Goal: Task Accomplishment & Management: Manage account settings

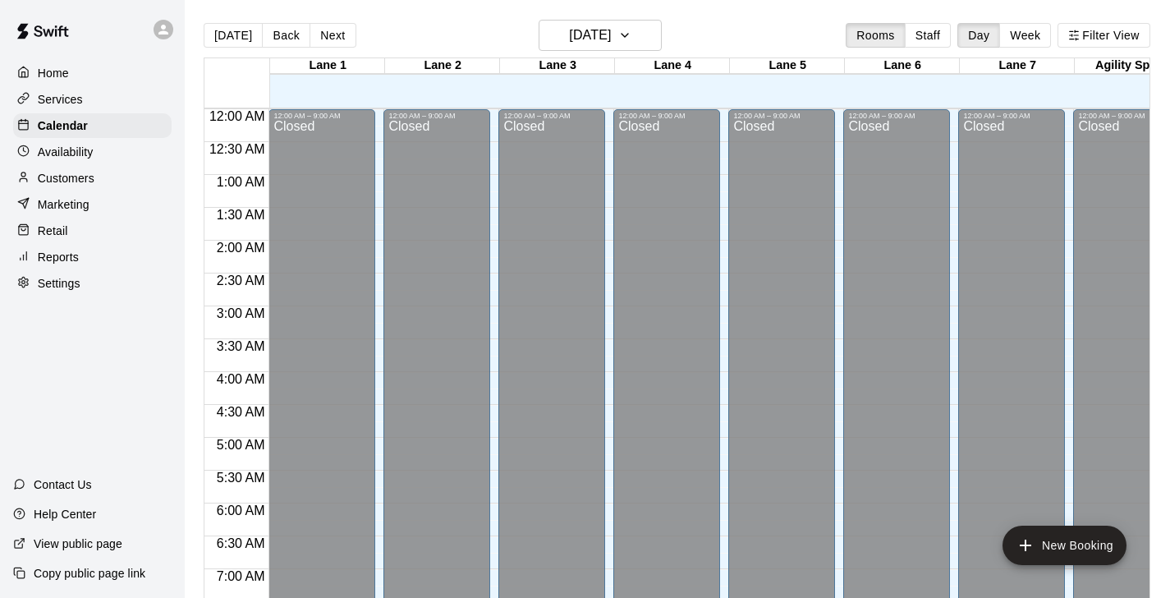
scroll to position [579, 0]
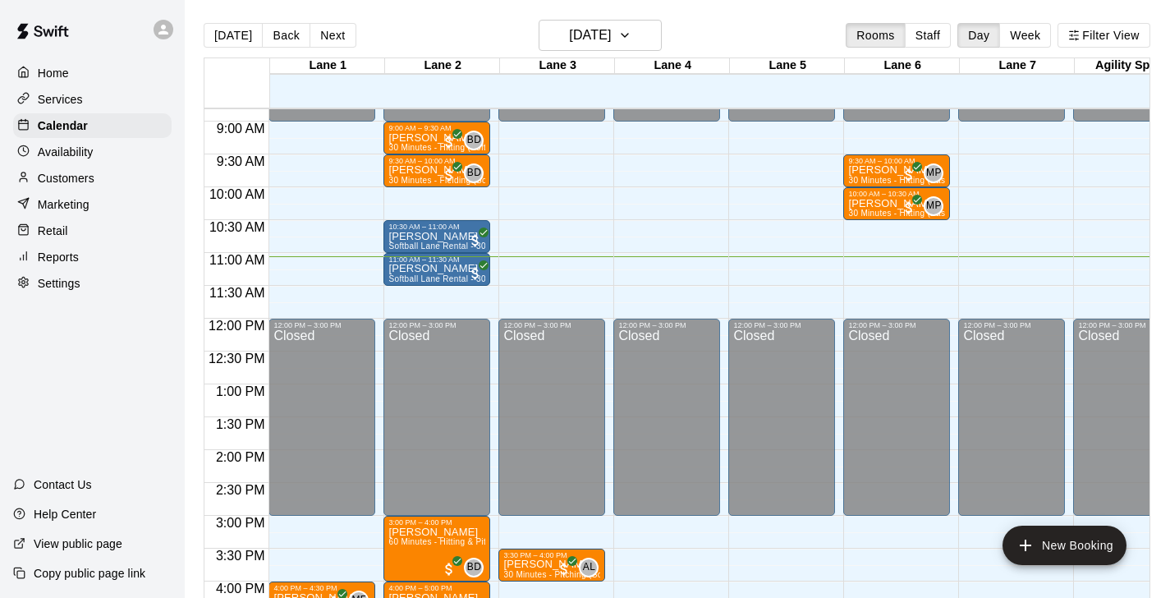
click at [67, 173] on p "Customers" at bounding box center [66, 178] width 57 height 16
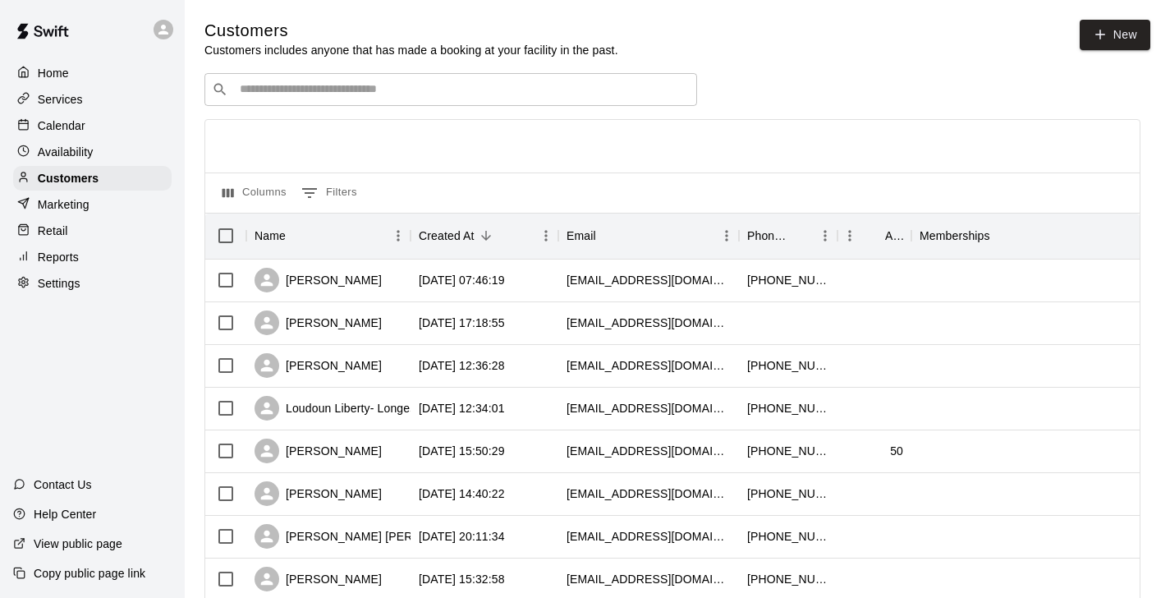
click at [347, 90] on input "Search customers by name or email" at bounding box center [462, 89] width 455 height 16
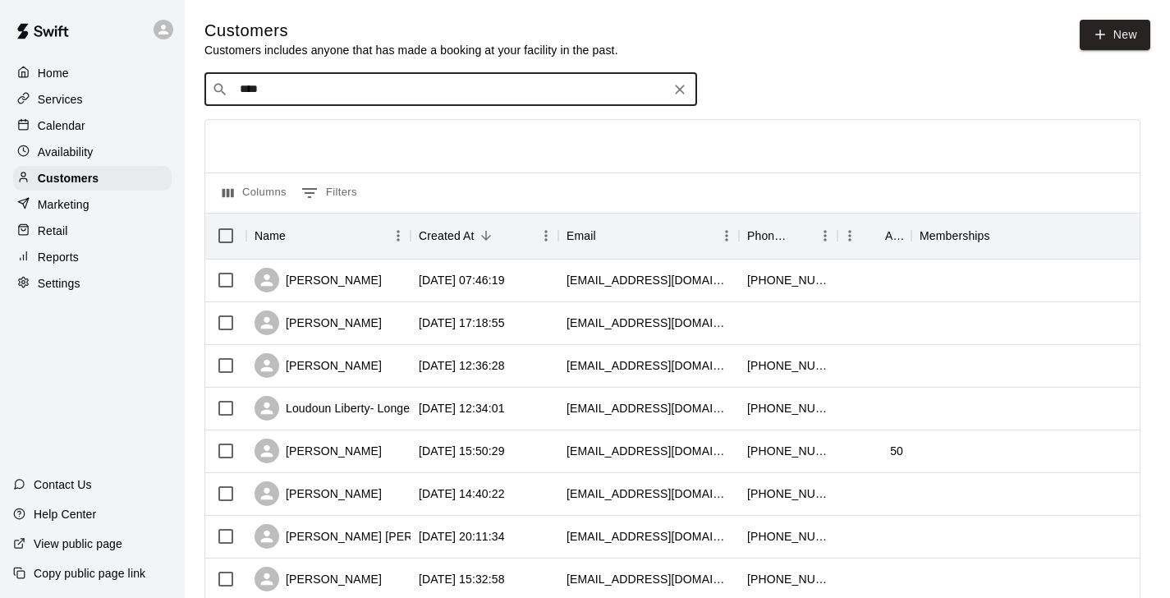
type input "*****"
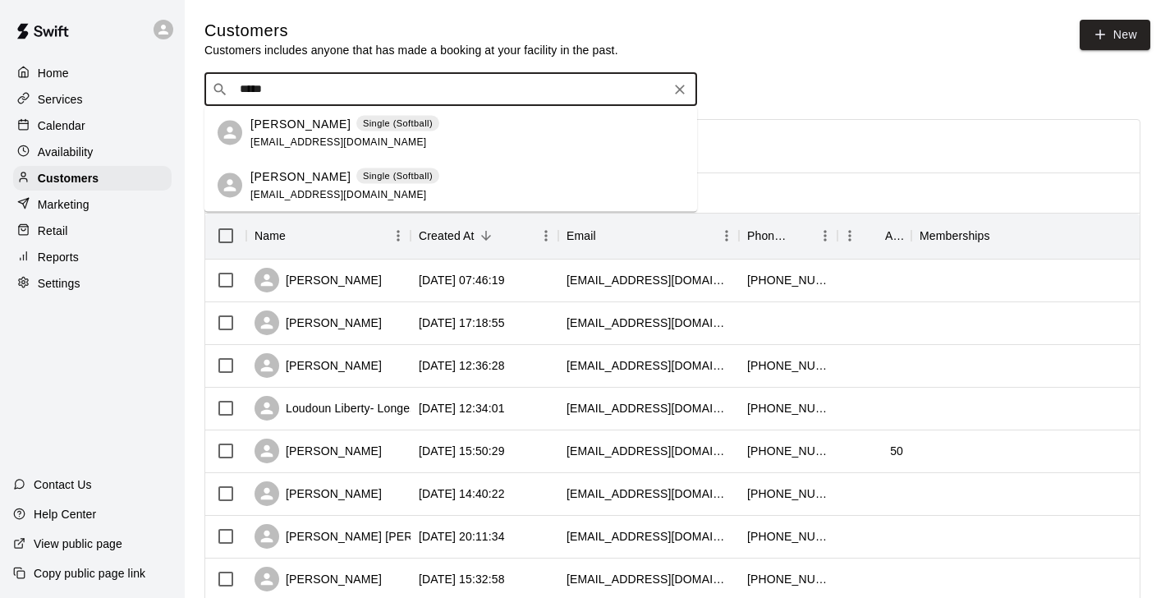
click at [263, 135] on span "[EMAIL_ADDRESS][DOMAIN_NAME]" at bounding box center [338, 140] width 177 height 11
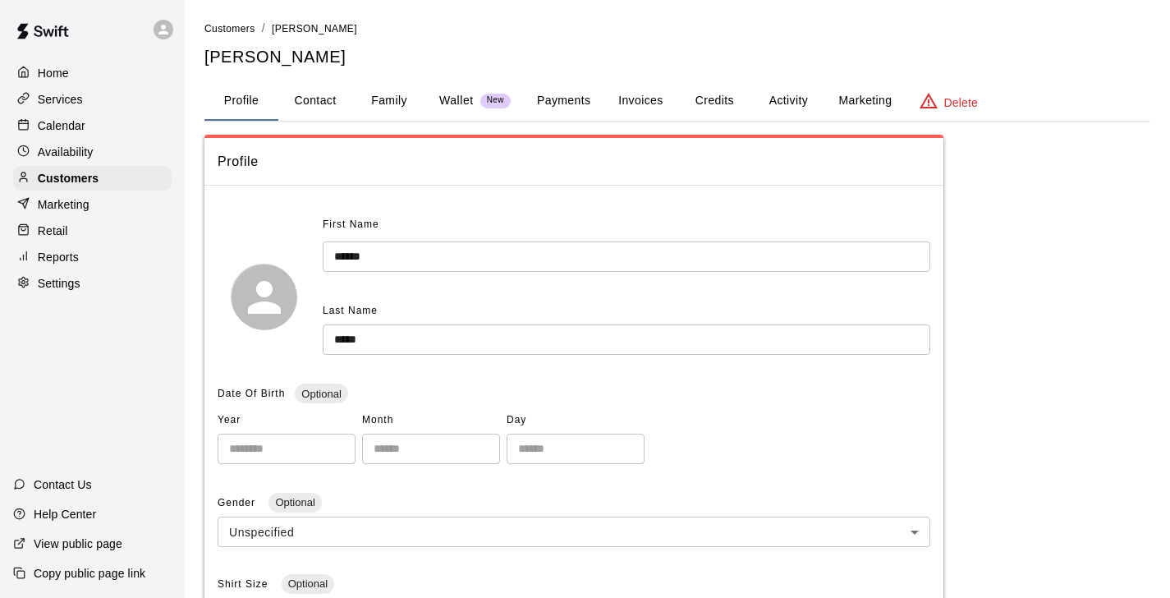
click at [311, 100] on button "Contact" at bounding box center [315, 100] width 74 height 39
select select "**"
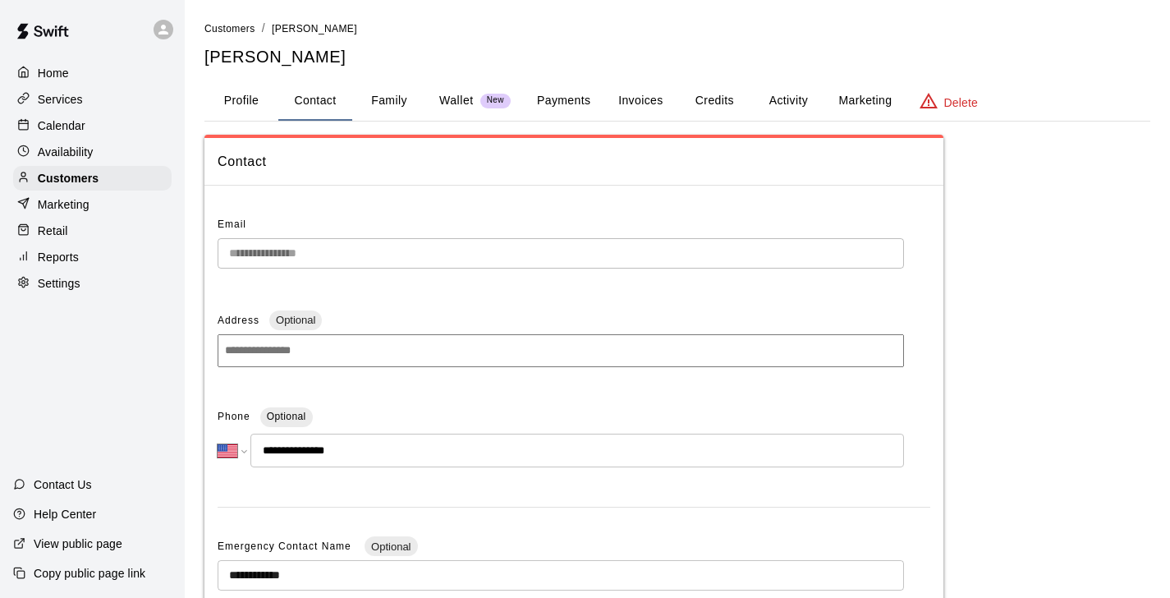
click at [86, 125] on div "Calendar" at bounding box center [92, 125] width 158 height 25
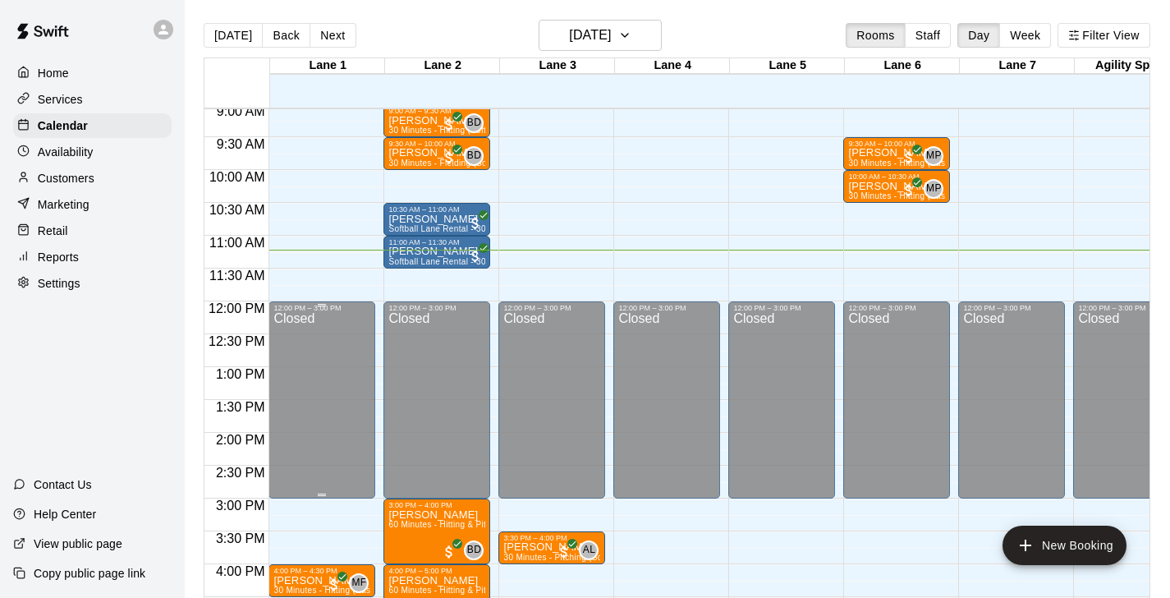
scroll to position [0, 2]
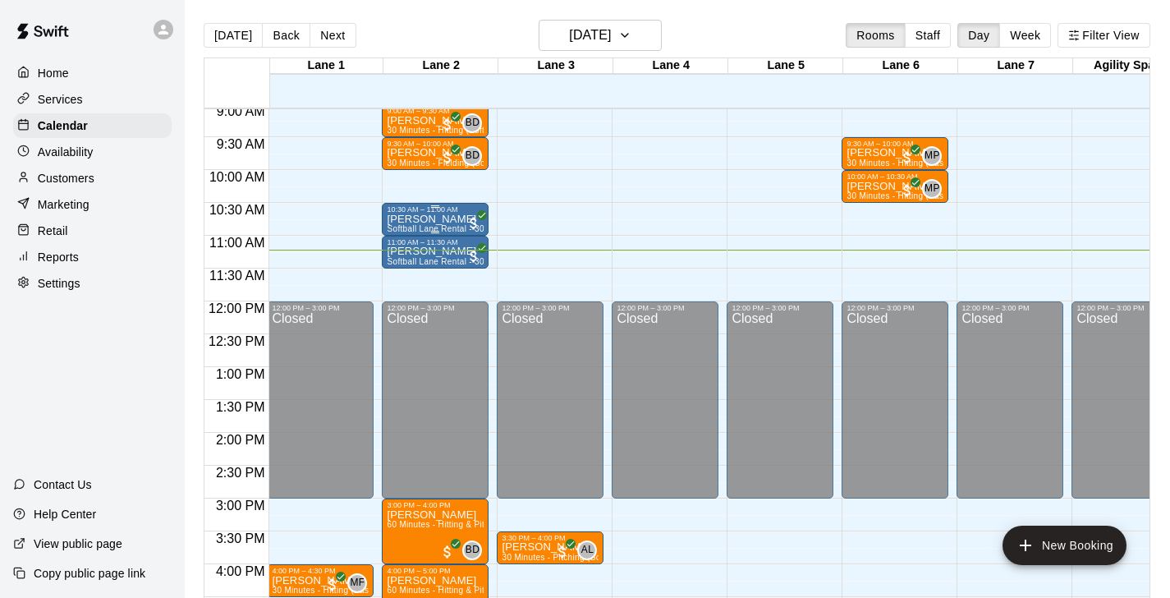
click at [423, 219] on p "[PERSON_NAME]" at bounding box center [435, 219] width 97 height 0
click at [403, 280] on img "edit" at bounding box center [404, 275] width 19 height 19
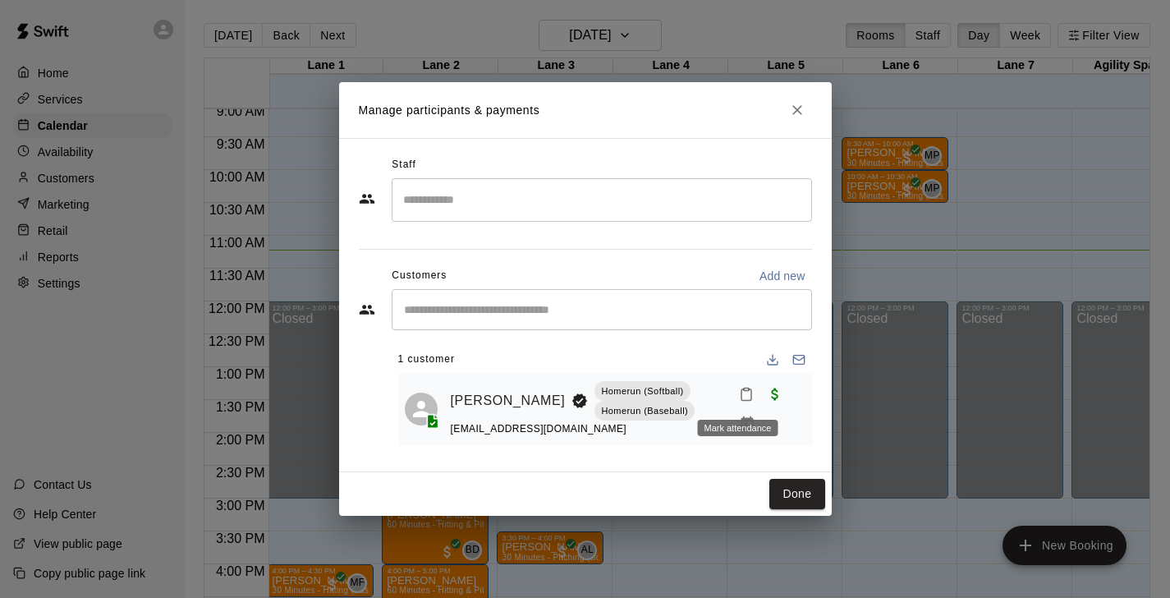
click at [738, 382] on button "Mark attendance" at bounding box center [747, 394] width 28 height 28
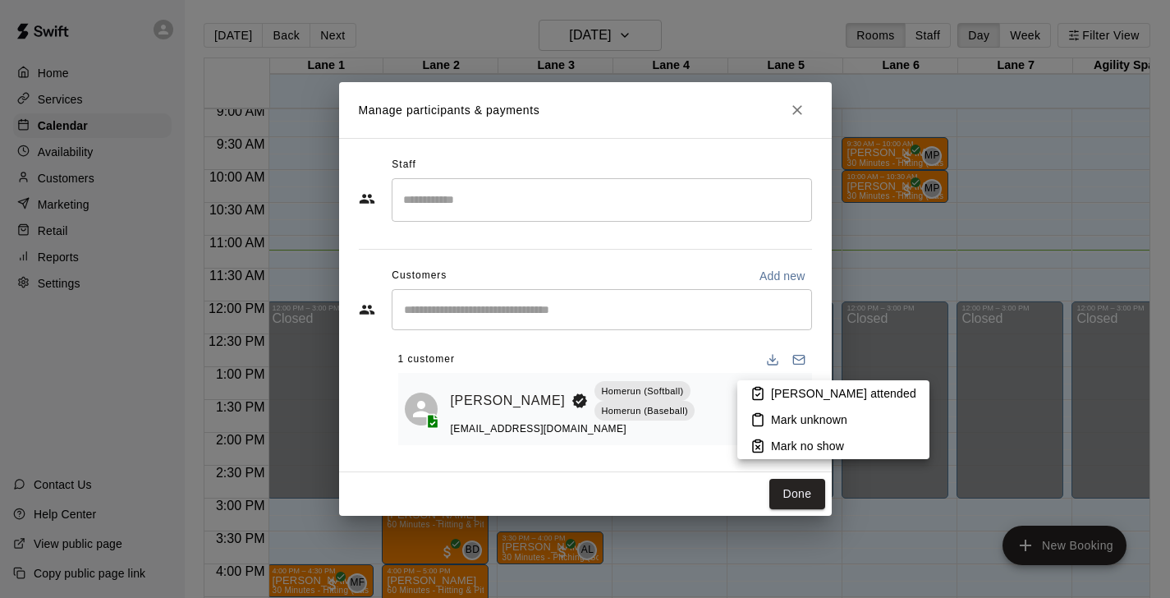
click at [756, 395] on icon at bounding box center [758, 394] width 4 height 2
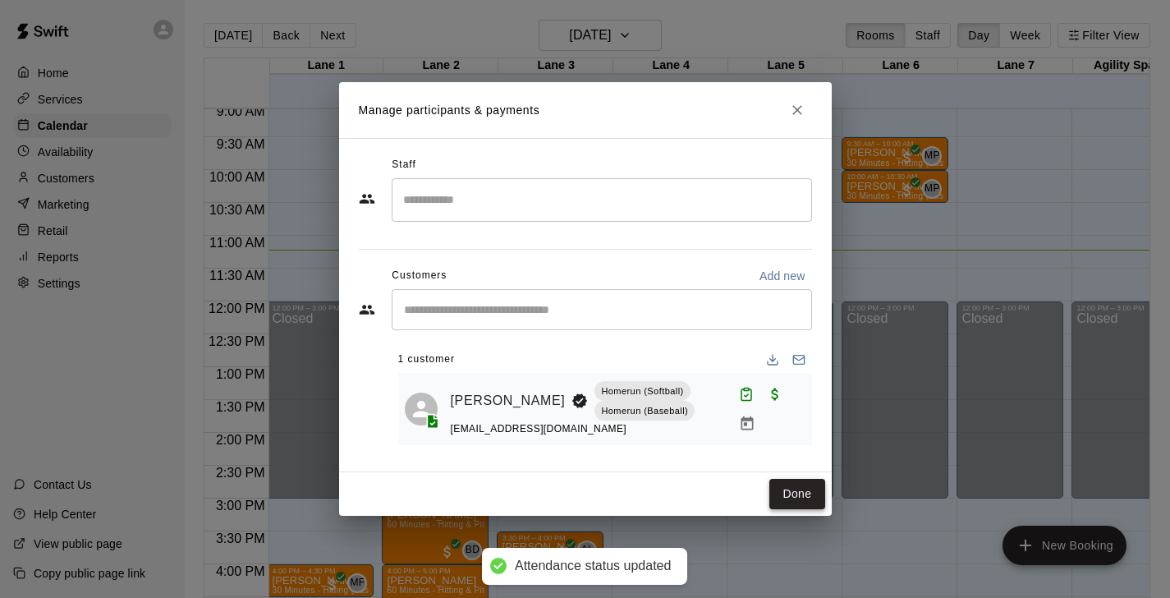
click at [779, 489] on button "Done" at bounding box center [796, 494] width 55 height 30
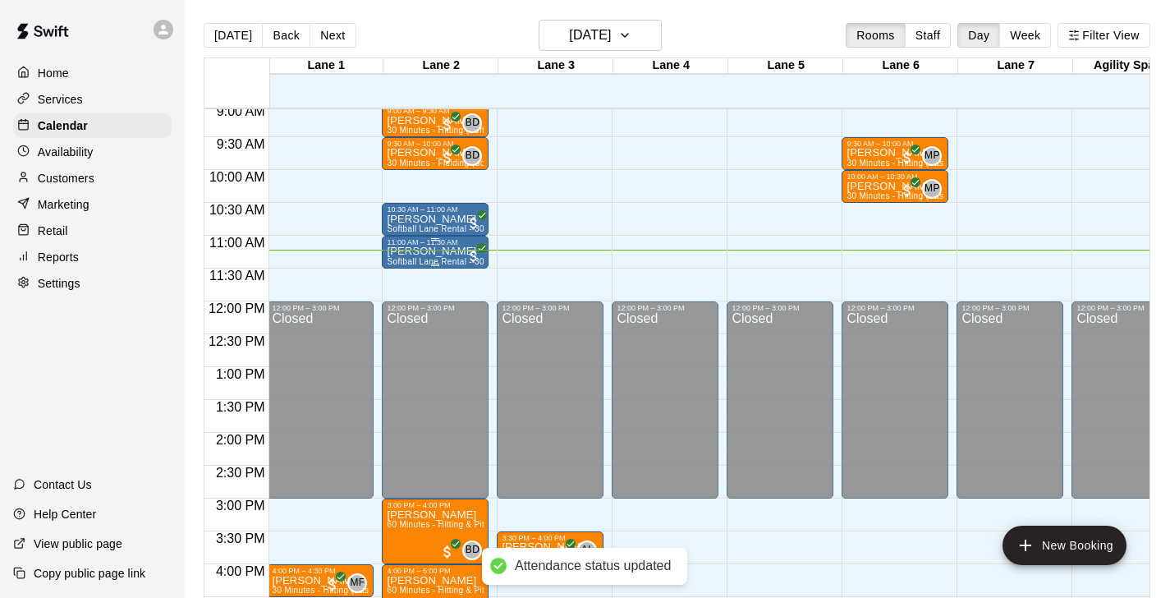
click at [462, 256] on div "[PERSON_NAME] Softball Lane Rental - 30 Minutes" at bounding box center [435, 545] width 97 height 598
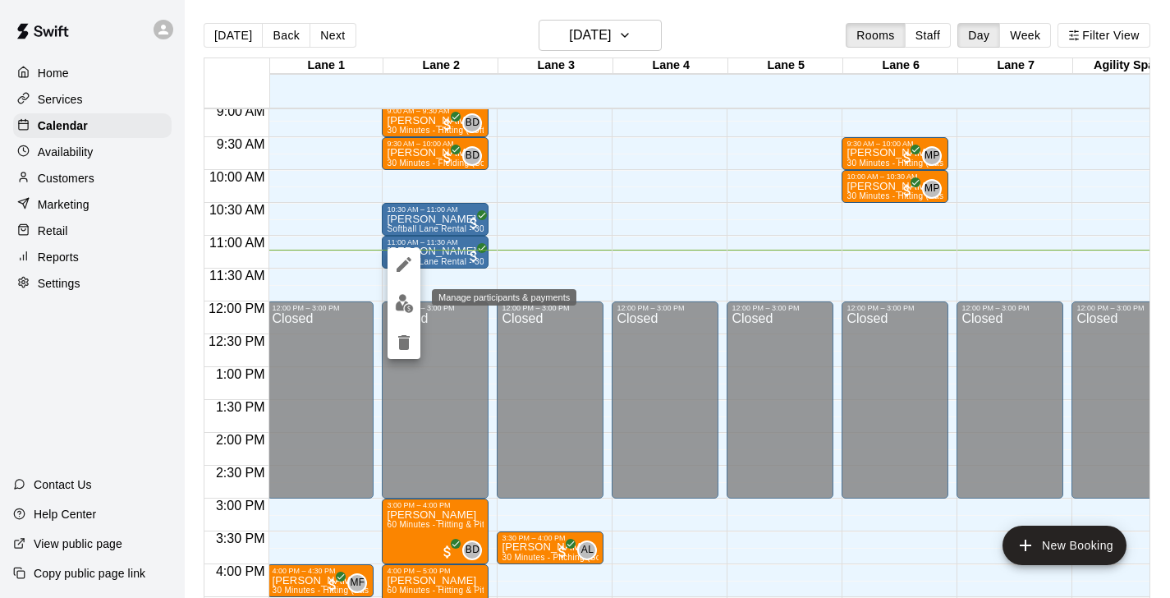
click at [409, 298] on img "edit" at bounding box center [404, 303] width 19 height 19
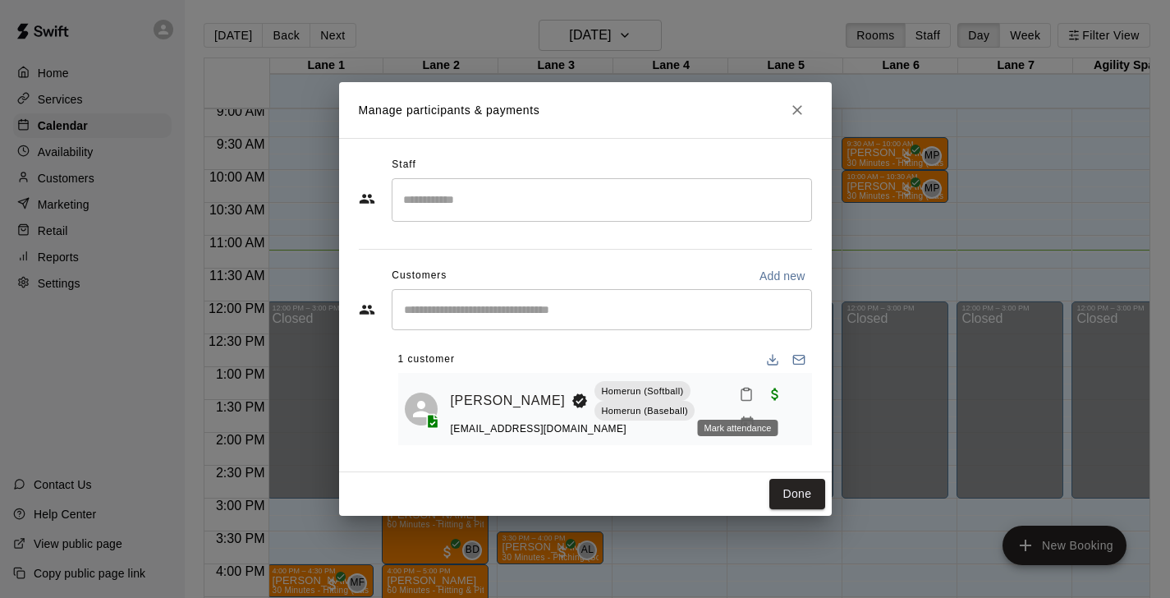
click at [739, 396] on icon "Mark attendance" at bounding box center [746, 394] width 15 height 15
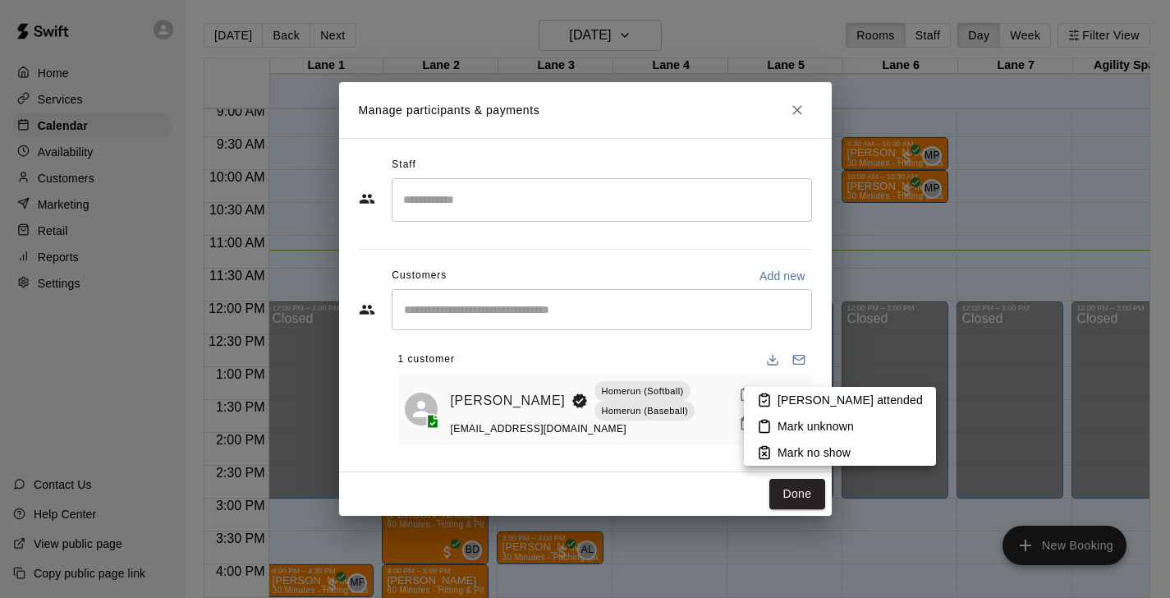
click at [772, 401] on li "[PERSON_NAME] attended" at bounding box center [840, 400] width 192 height 26
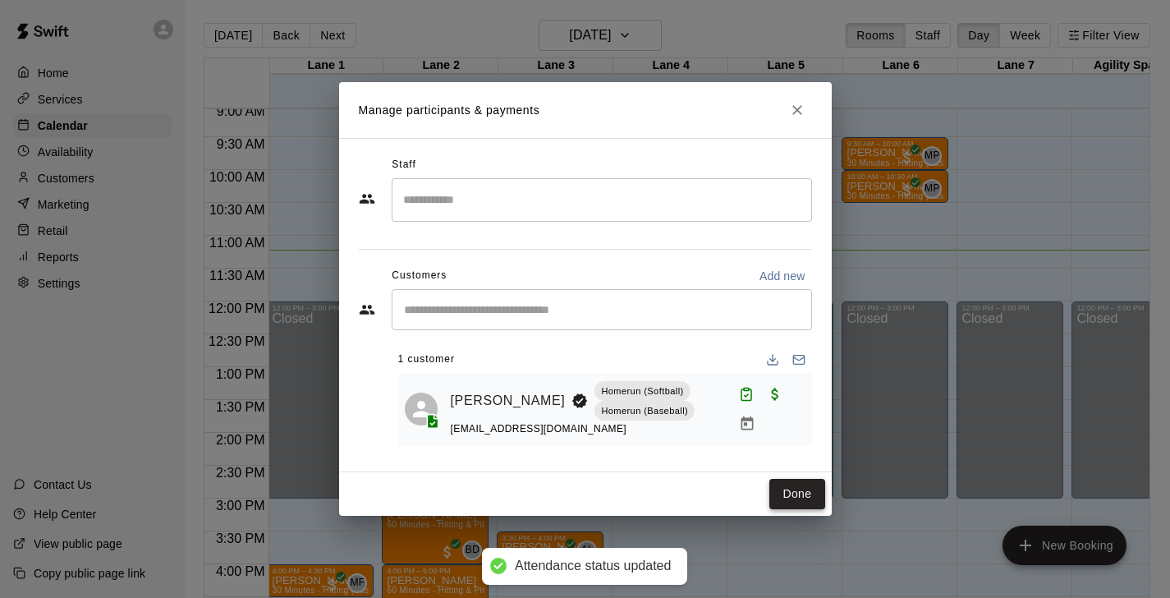
click at [798, 496] on button "Done" at bounding box center [796, 494] width 55 height 30
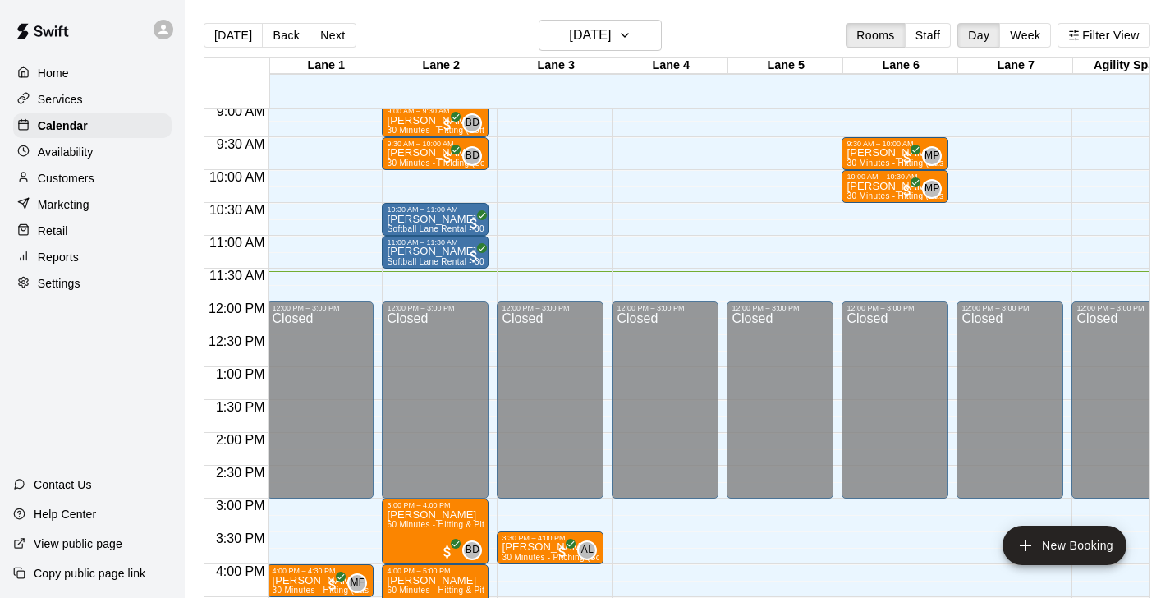
click at [85, 147] on p "Availability" at bounding box center [66, 152] width 56 height 16
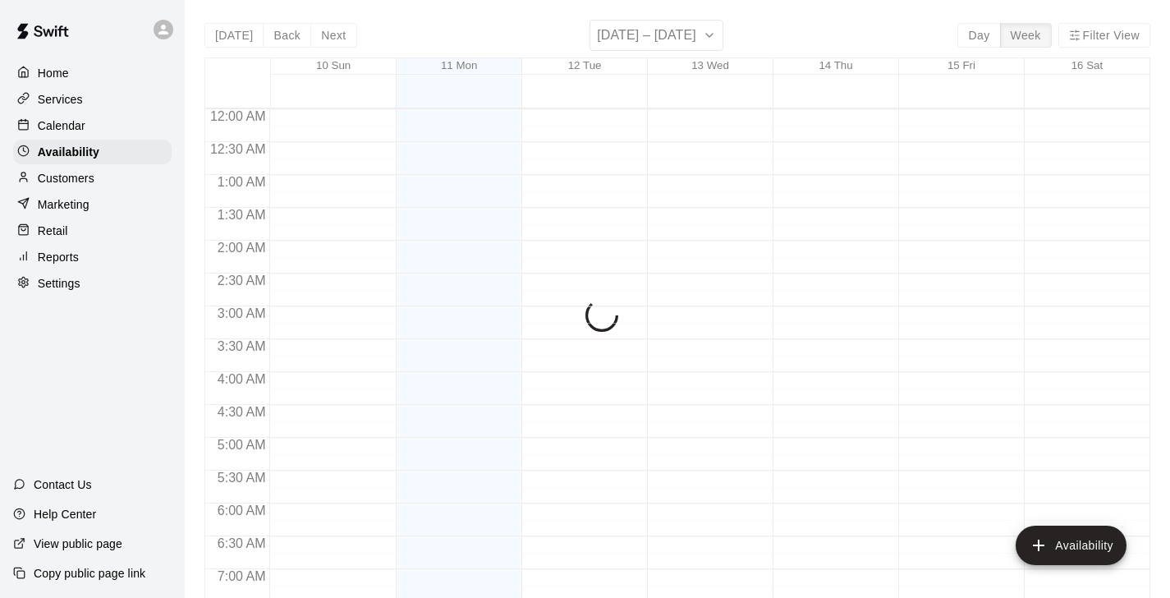
scroll to position [759, 0]
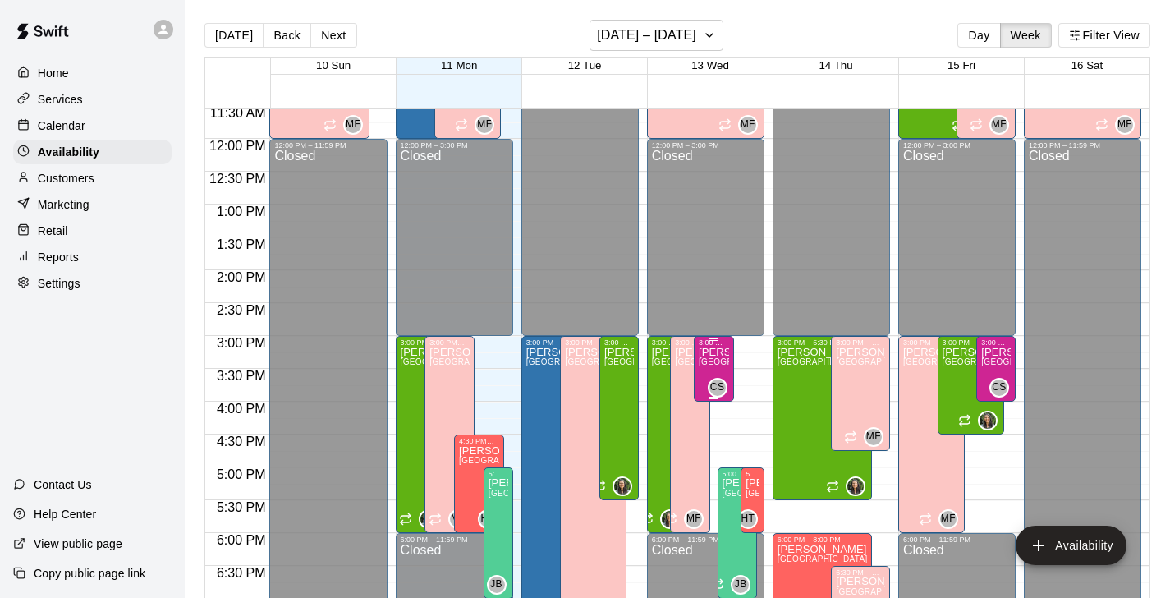
click at [721, 366] on span "[GEOGRAPHIC_DATA]" at bounding box center [744, 361] width 90 height 9
click at [715, 365] on icon "edit" at bounding box center [715, 375] width 20 height 20
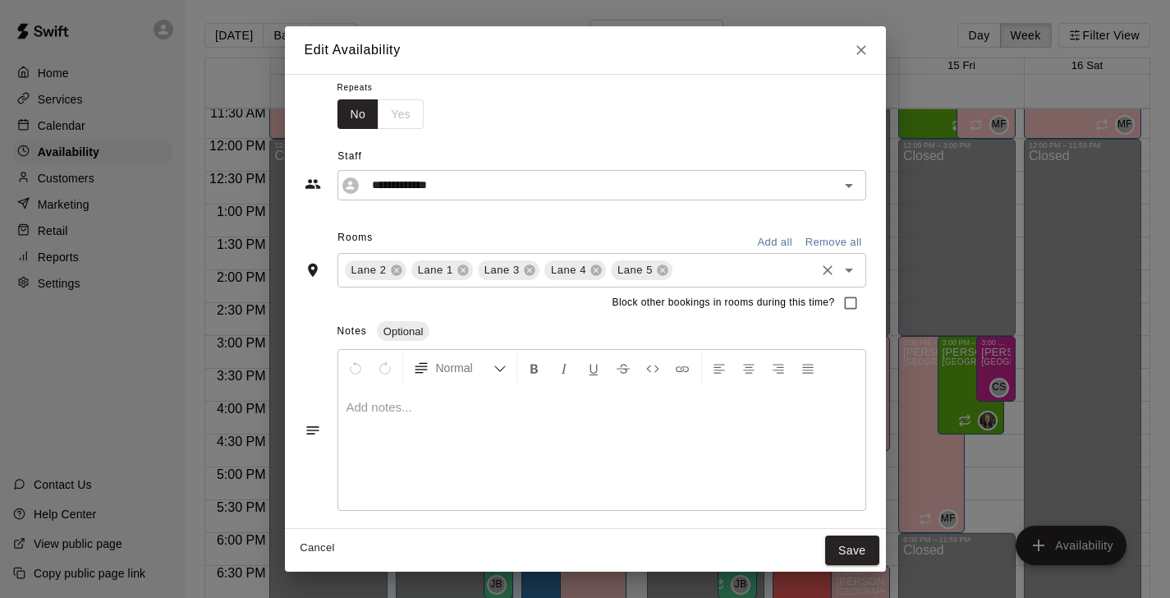
scroll to position [0, 0]
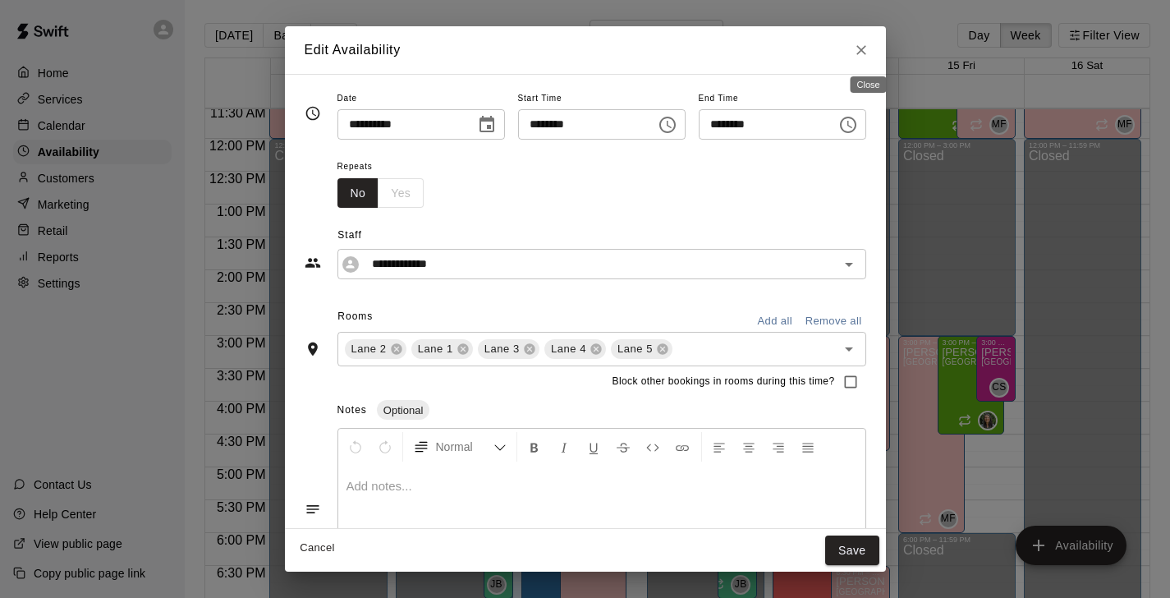
click at [876, 48] on button "Close" at bounding box center [862, 50] width 30 height 30
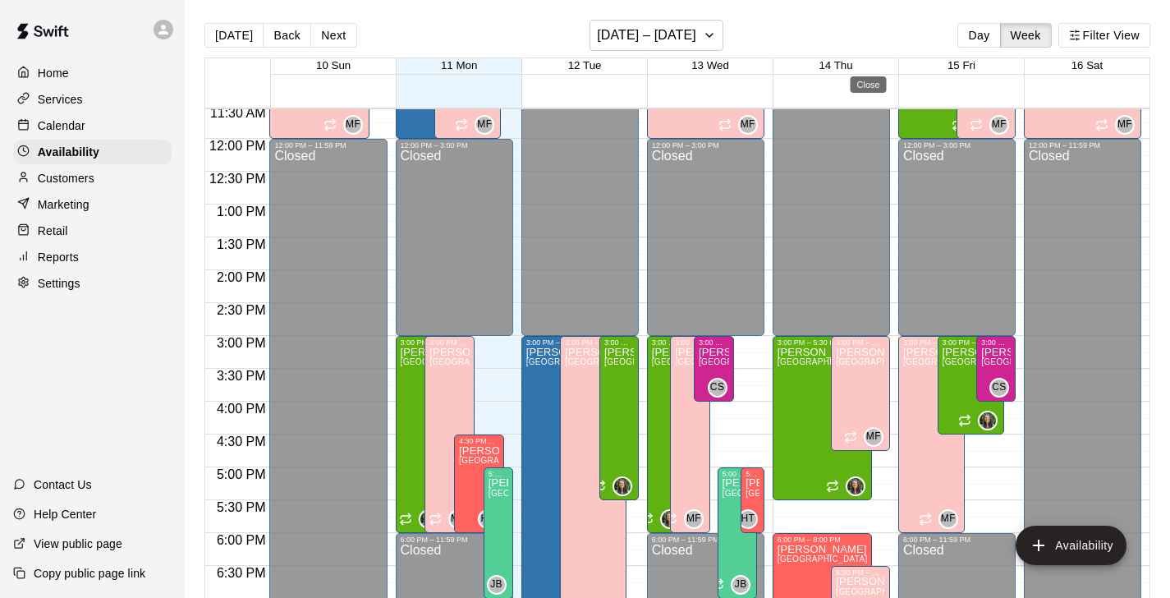
type input "**********"
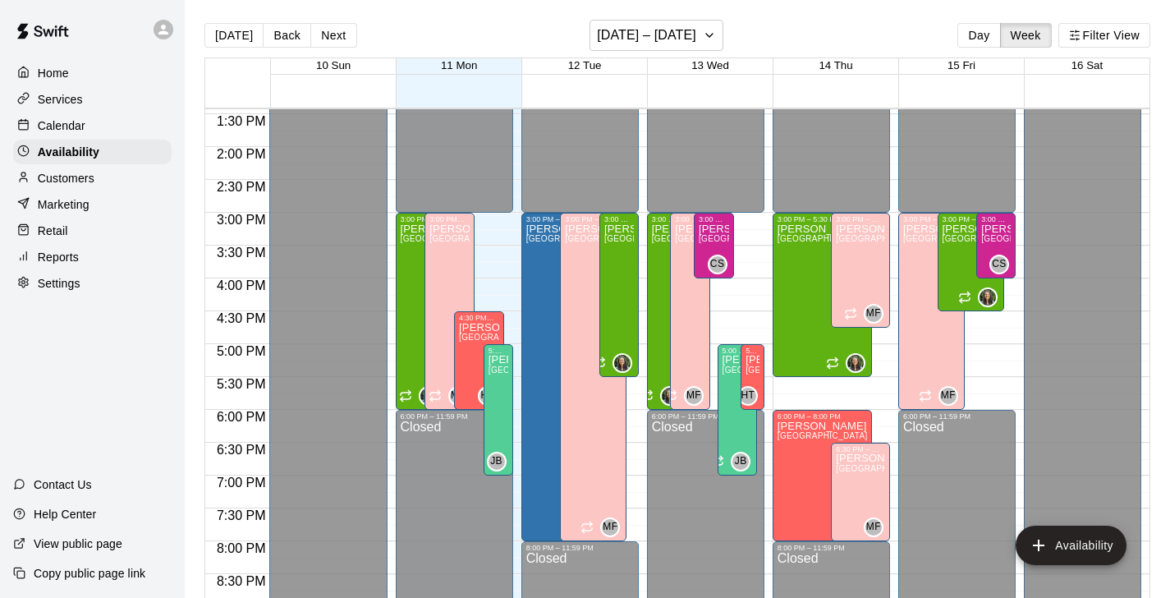
scroll to position [864, 0]
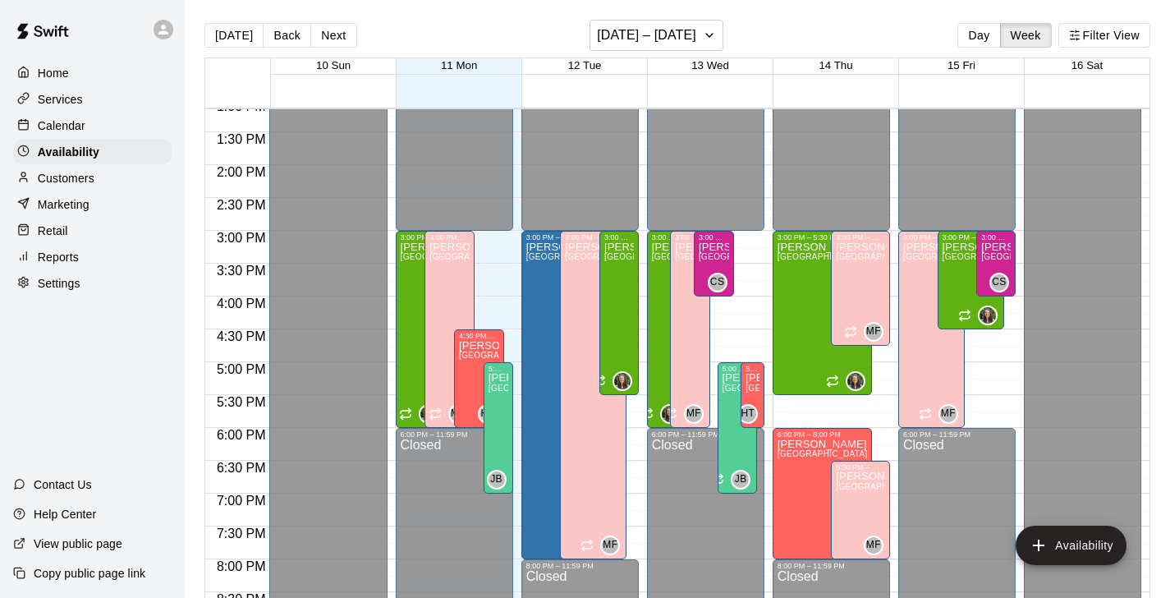
click at [97, 94] on div "Services" at bounding box center [92, 99] width 158 height 25
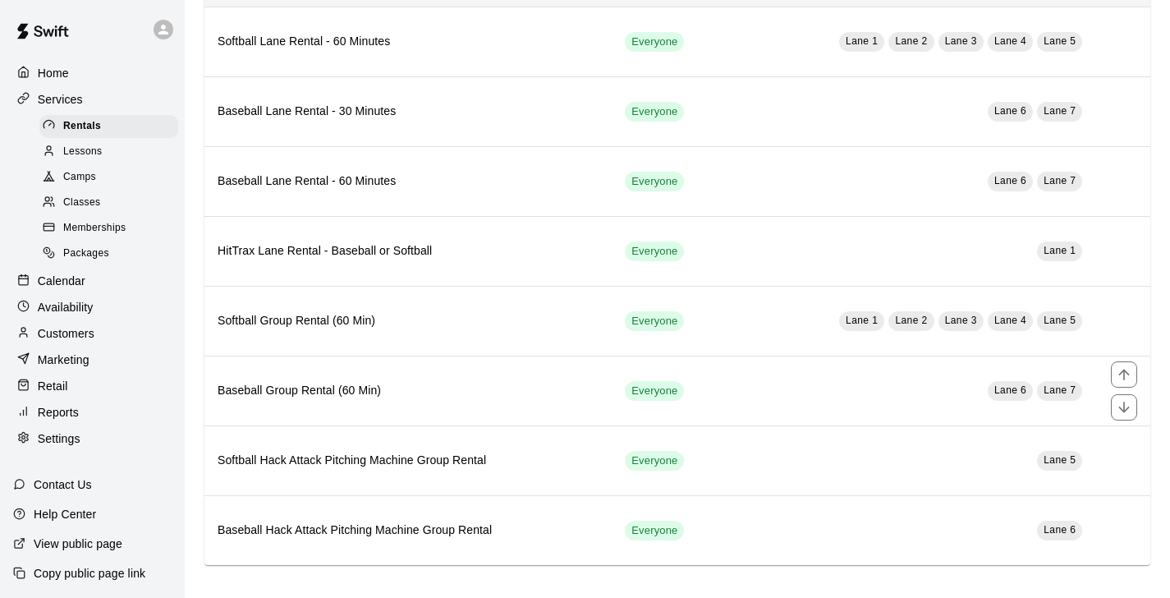
scroll to position [366, 0]
click at [121, 149] on div "Lessons" at bounding box center [108, 151] width 139 height 23
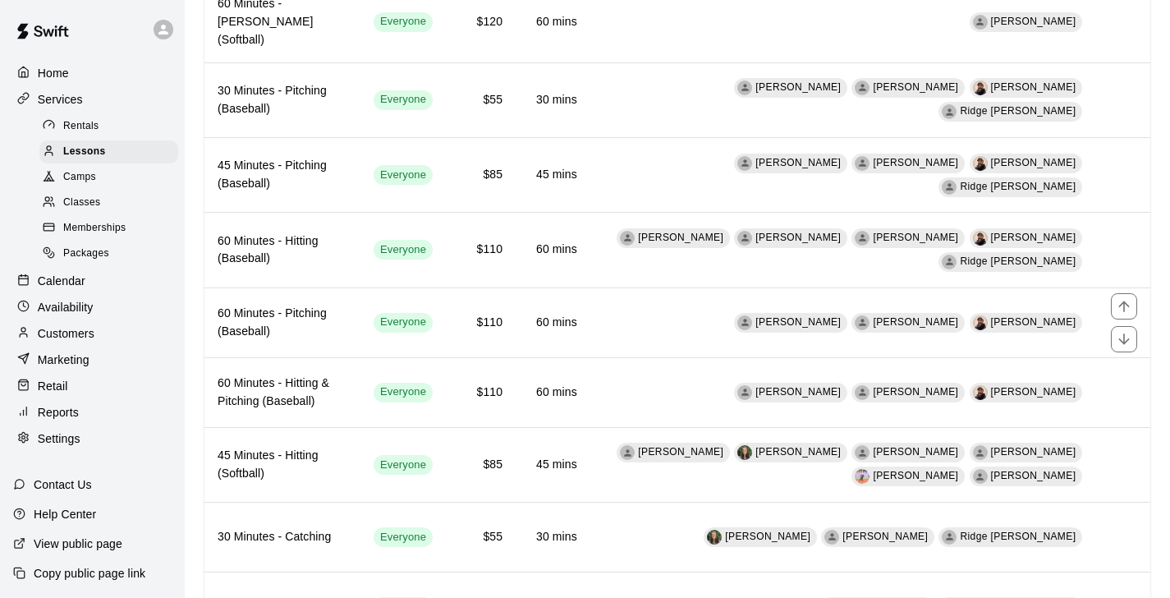
scroll to position [1167, 0]
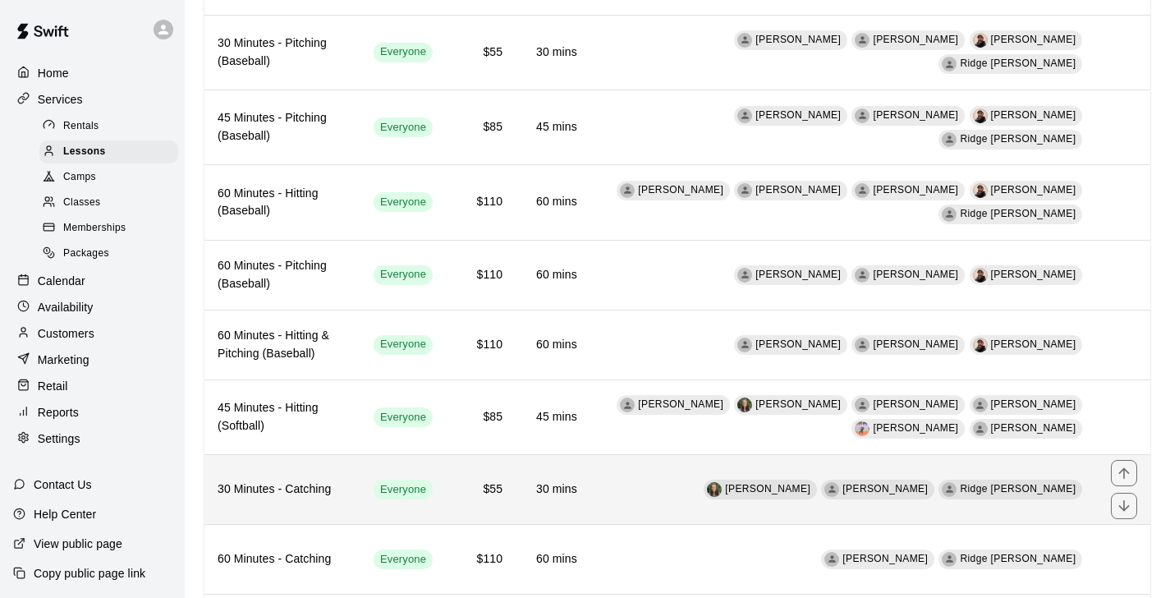
click at [646, 455] on td "[PERSON_NAME] [PERSON_NAME] [PERSON_NAME]" at bounding box center [843, 490] width 507 height 70
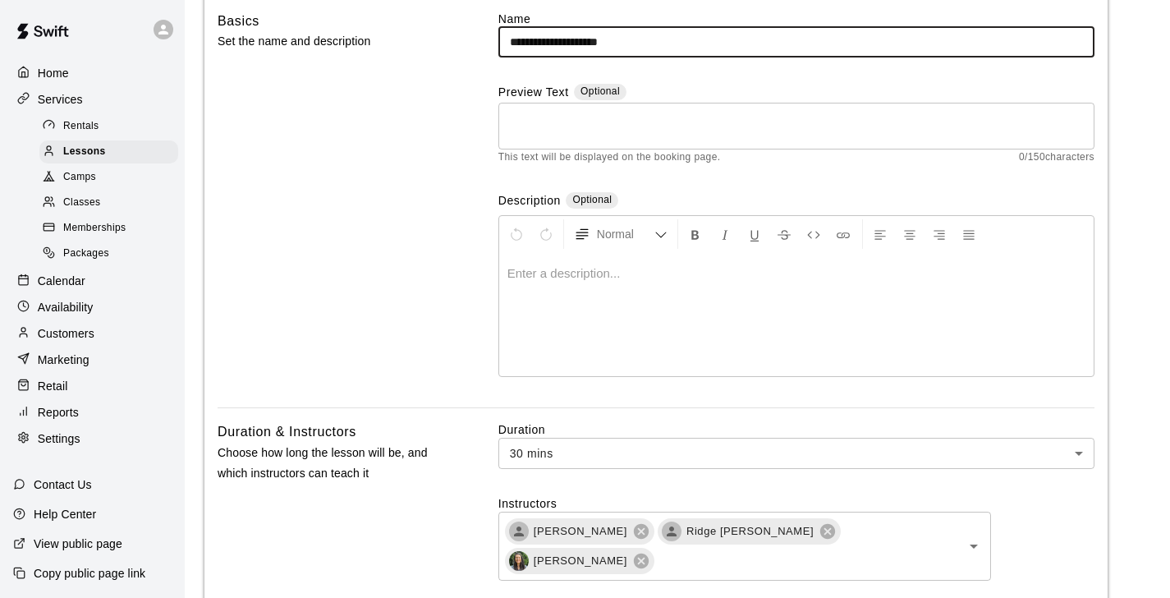
scroll to position [168, 0]
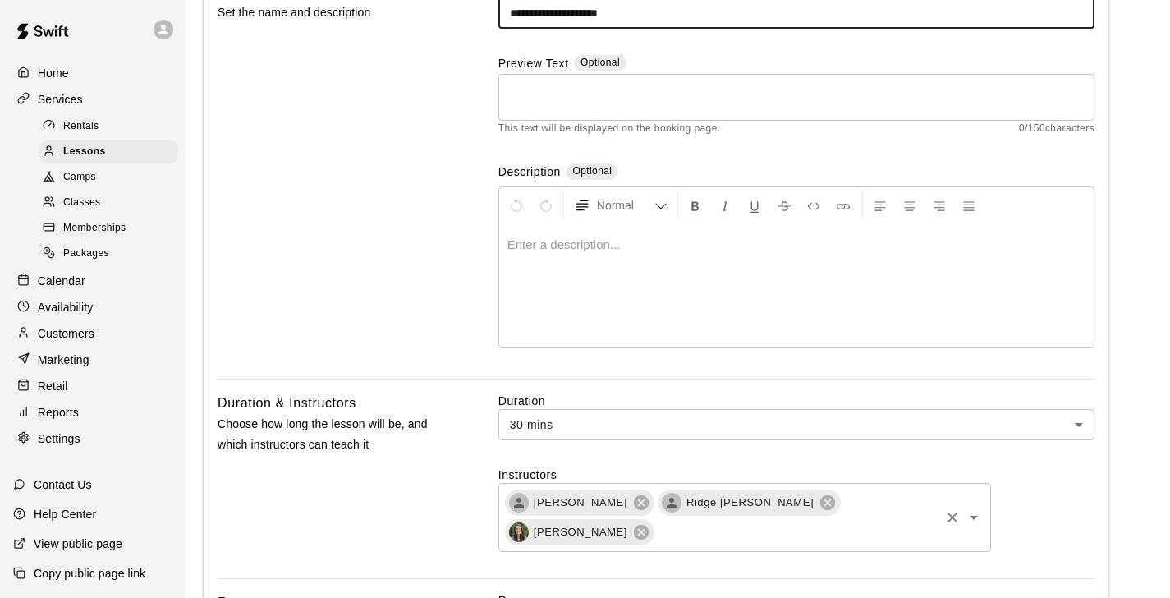
click at [902, 524] on input "text" at bounding box center [797, 531] width 282 height 21
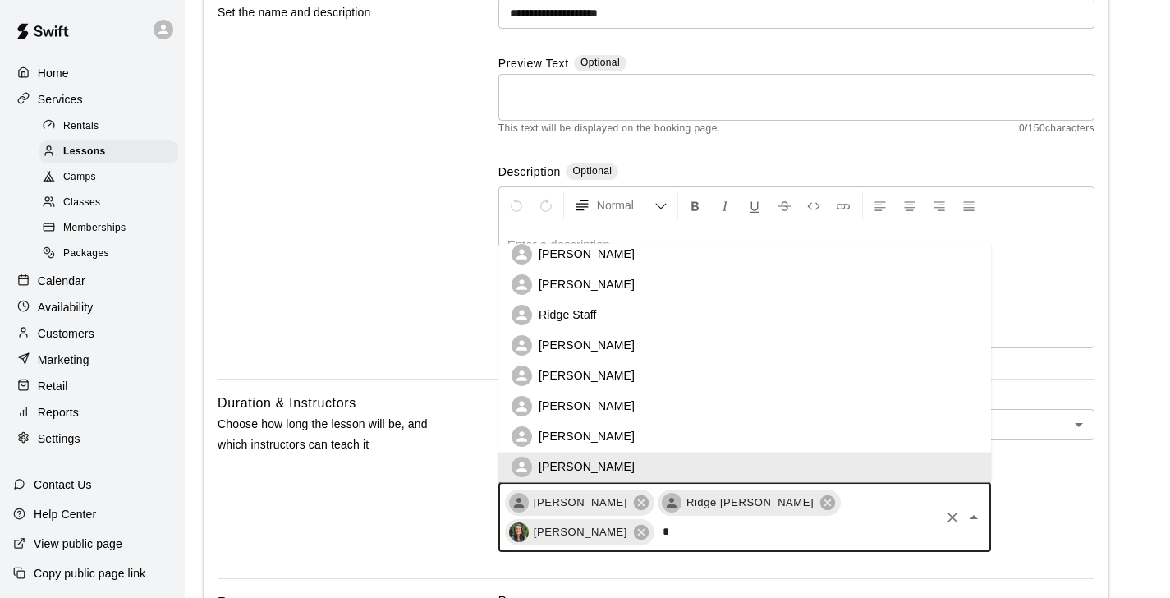
scroll to position [0, 0]
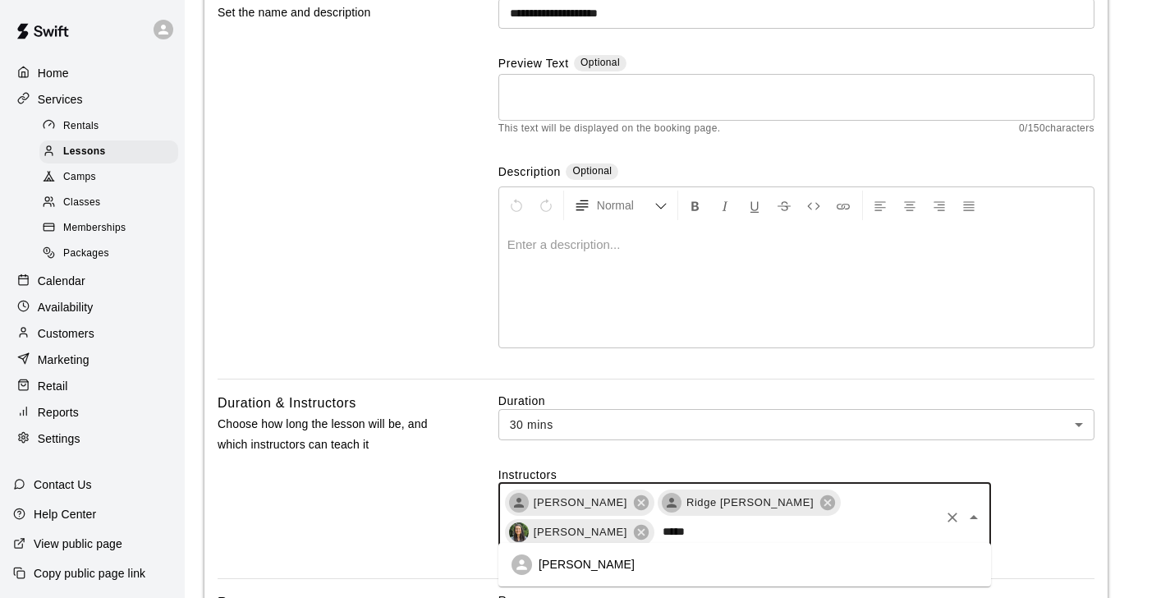
type input "******"
click at [778, 575] on li "[PERSON_NAME]" at bounding box center [744, 564] width 493 height 30
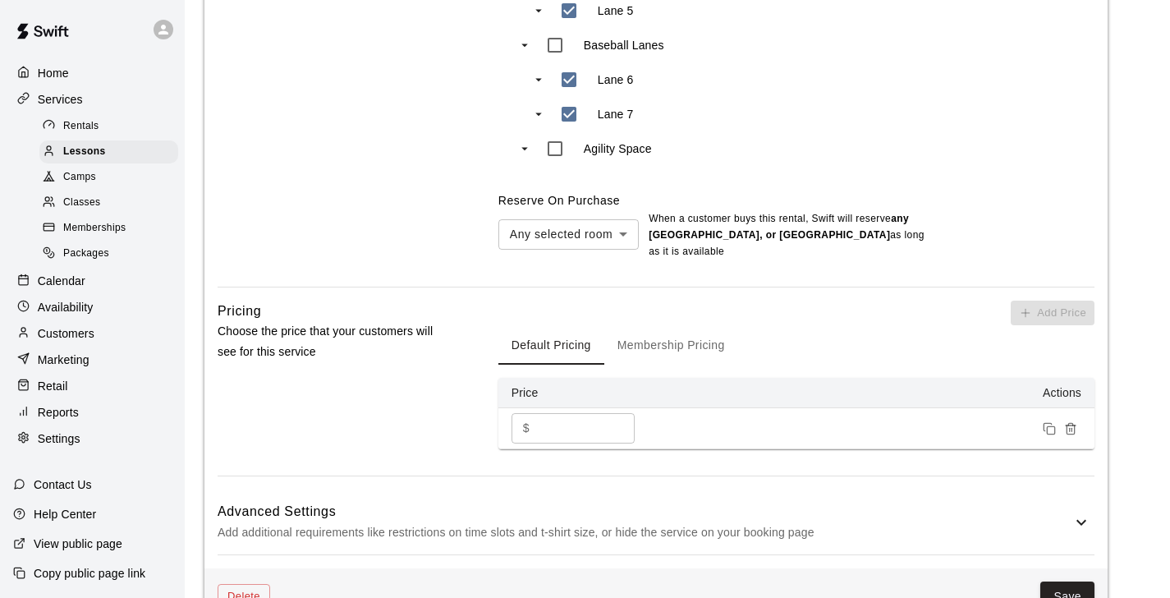
scroll to position [997, 0]
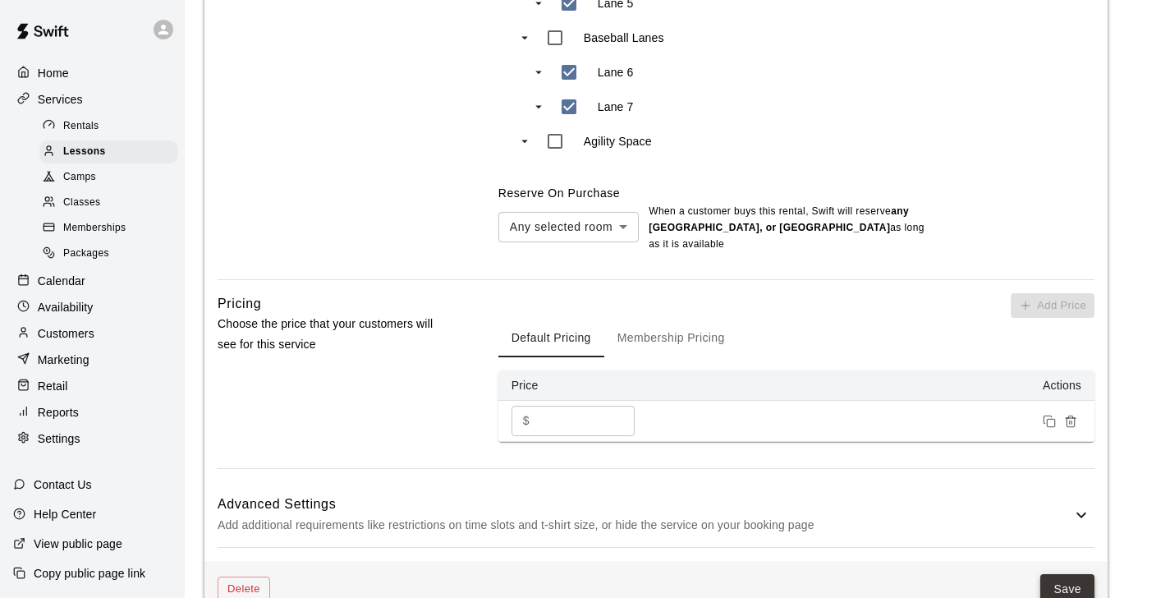
click at [1063, 592] on button "Save" at bounding box center [1067, 589] width 54 height 30
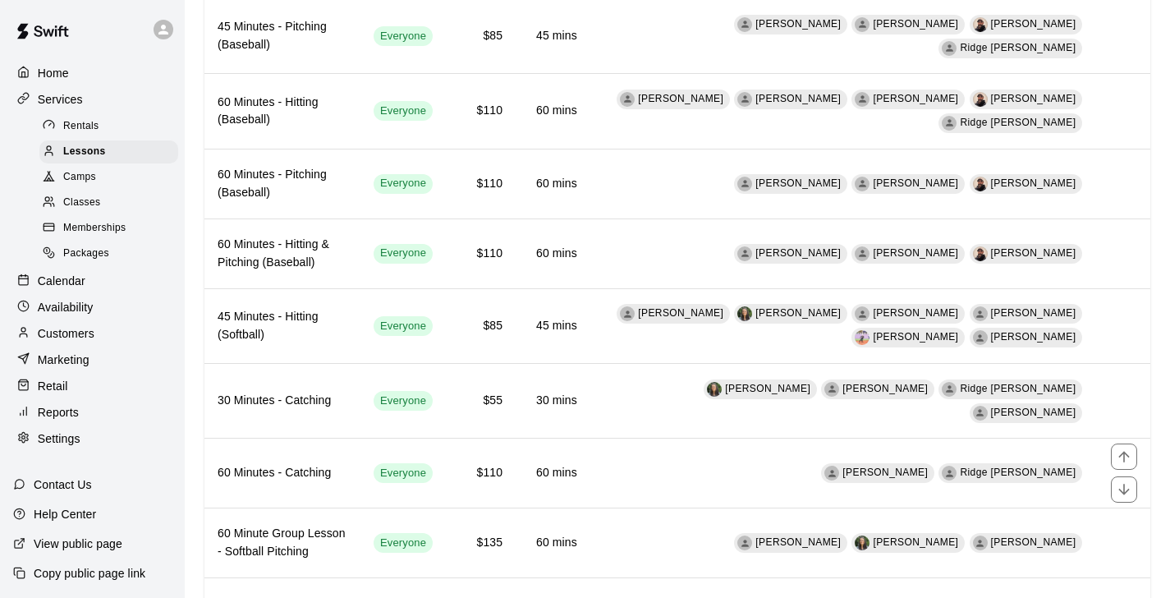
scroll to position [1259, 0]
click at [714, 438] on td "[PERSON_NAME] Ridge [PERSON_NAME]" at bounding box center [843, 473] width 507 height 70
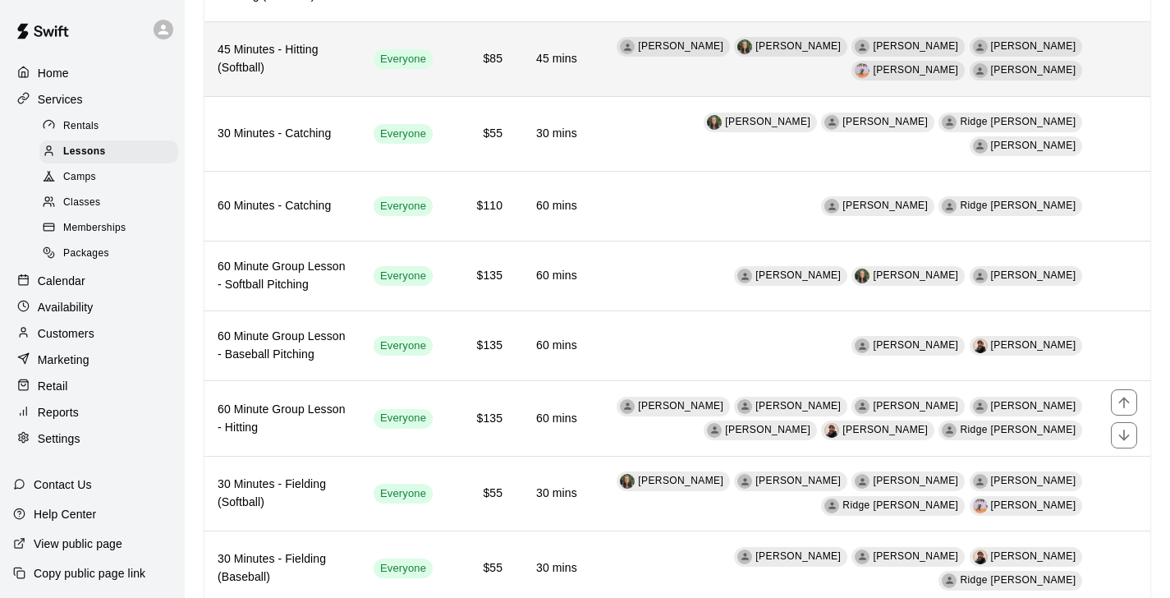
scroll to position [1527, 0]
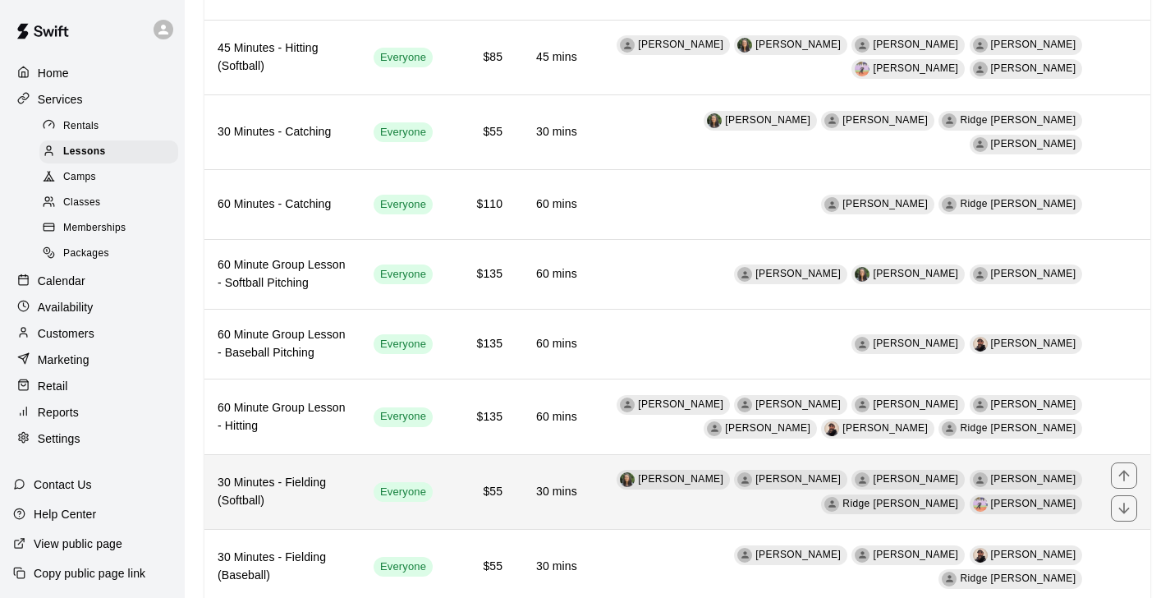
click at [568, 454] on td "30 mins" at bounding box center [553, 491] width 75 height 75
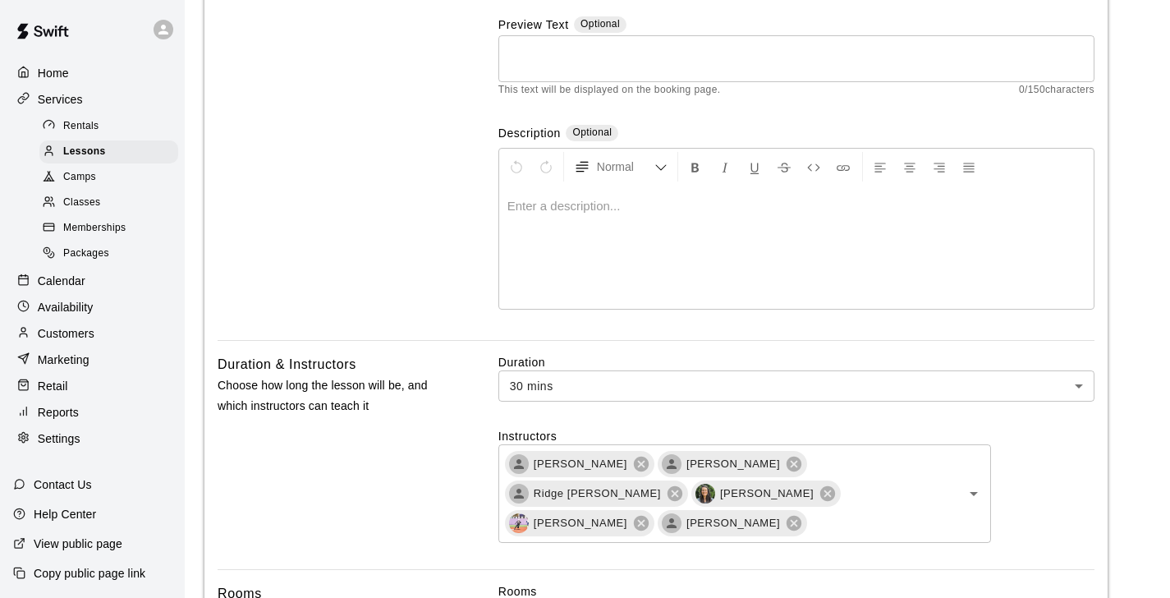
scroll to position [230, 0]
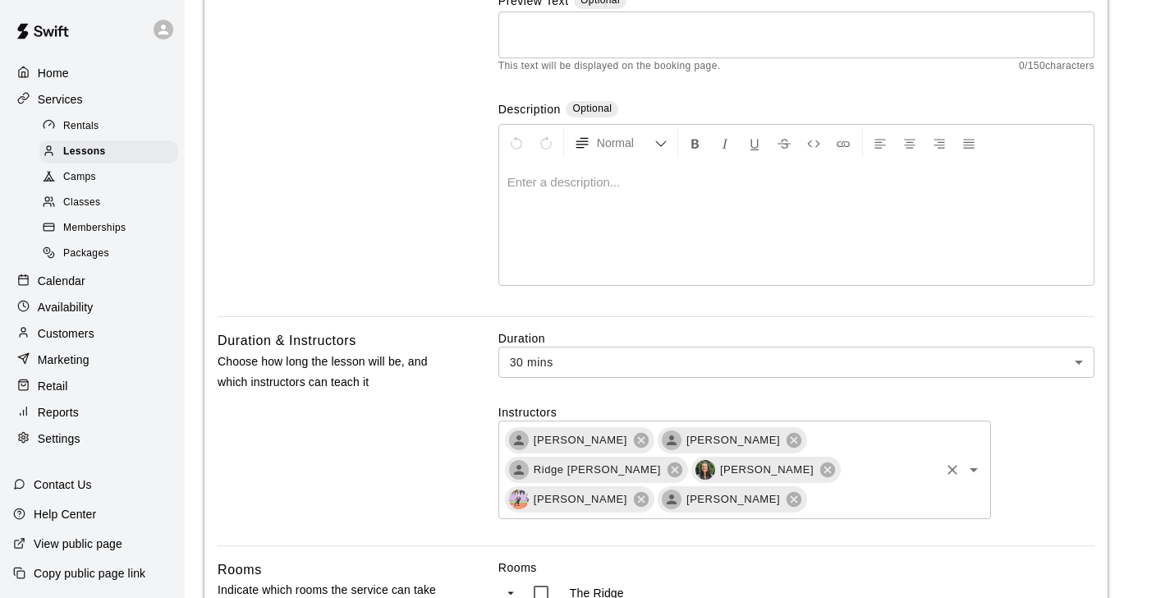
click at [944, 504] on div "[PERSON_NAME] [PERSON_NAME] Ridge [PERSON_NAME] [PERSON_NAME] [PERSON_NAME] [PE…" at bounding box center [744, 469] width 493 height 99
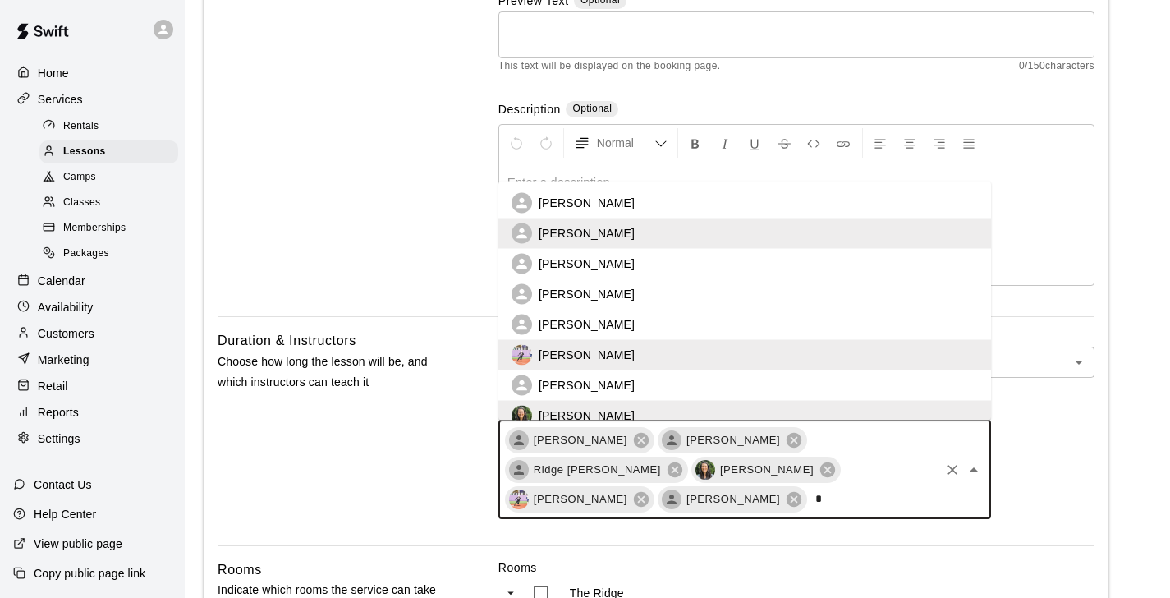
scroll to position [0, 0]
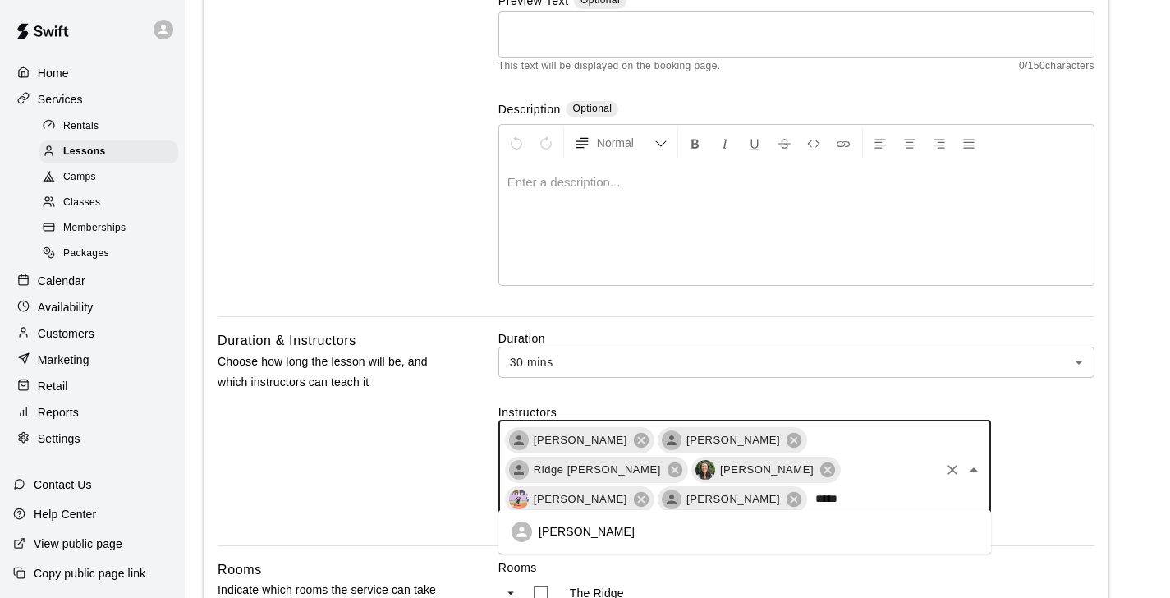
type input "******"
click at [831, 517] on li "[PERSON_NAME]" at bounding box center [744, 532] width 493 height 30
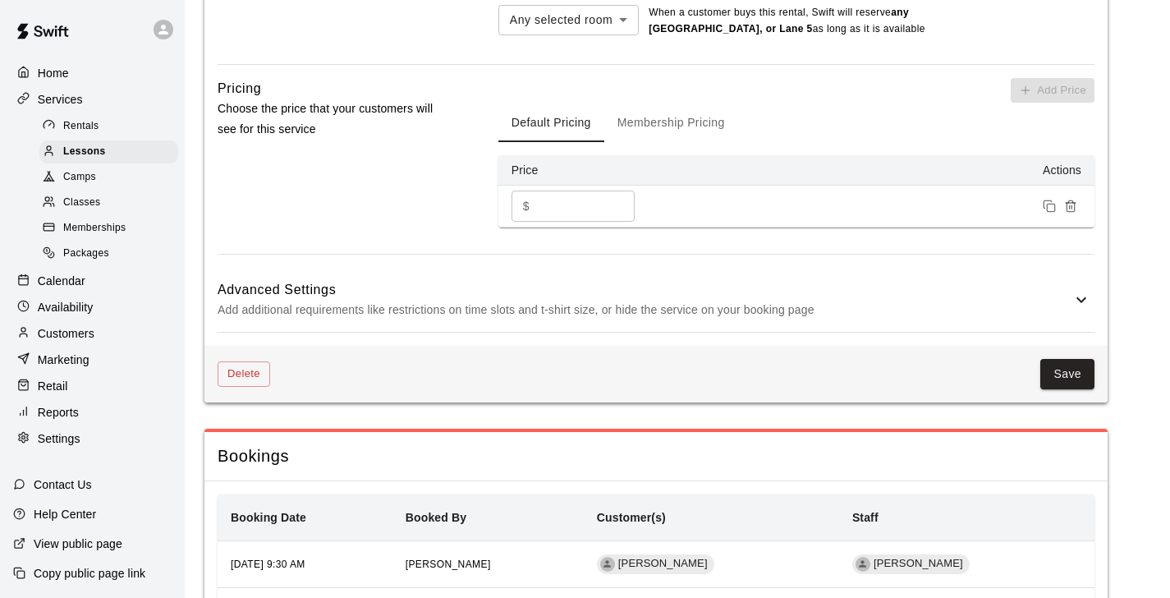
scroll to position [1261, 0]
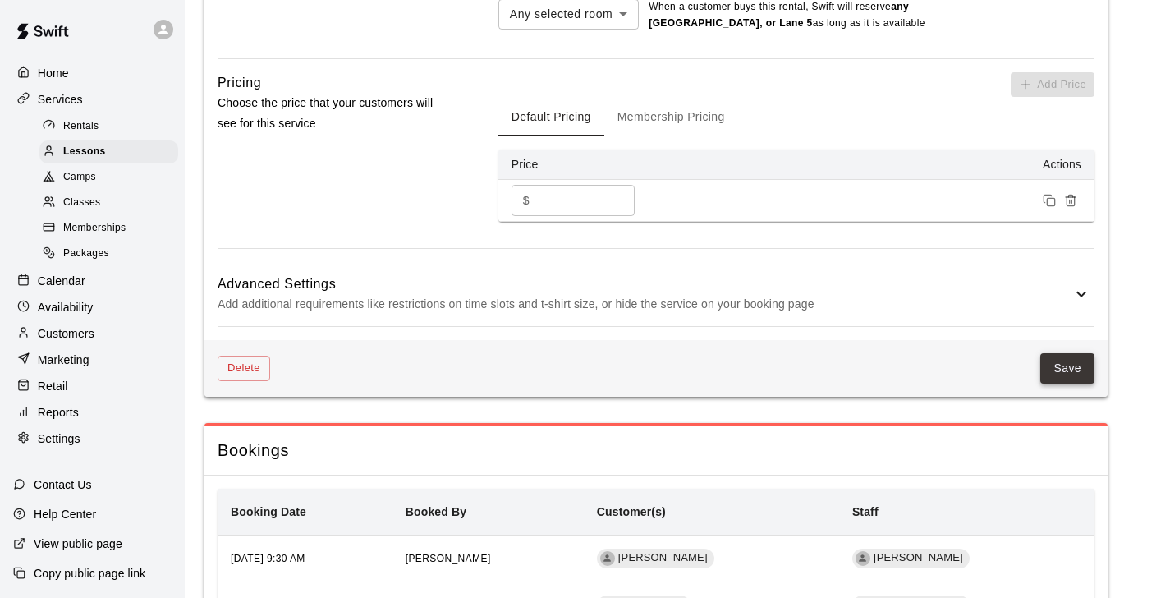
click at [1058, 365] on button "Save" at bounding box center [1067, 368] width 54 height 30
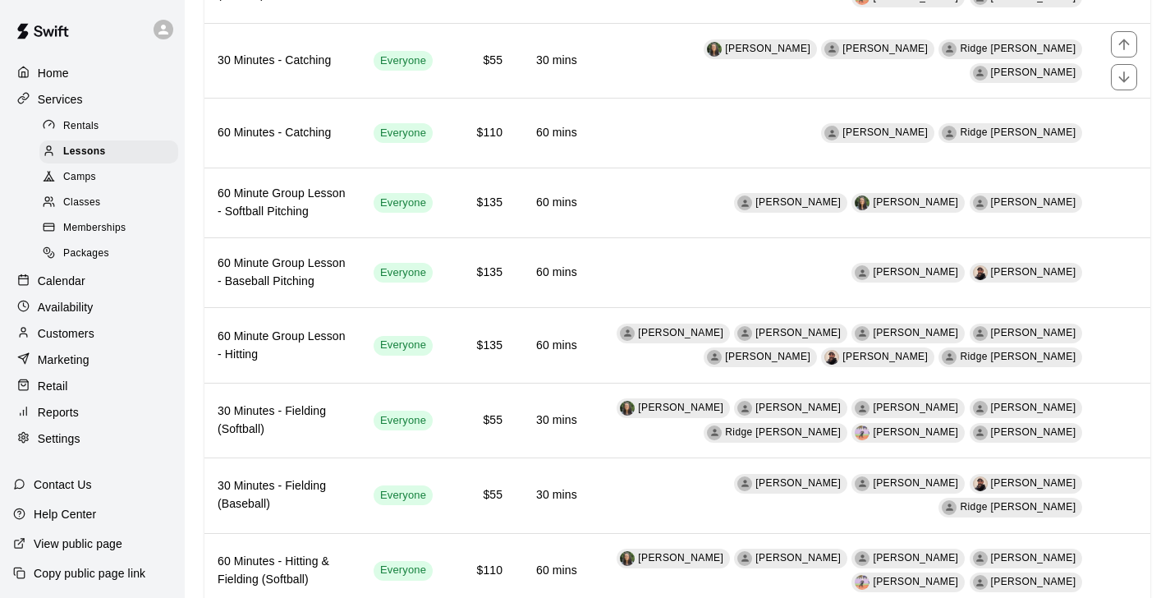
scroll to position [1628, 0]
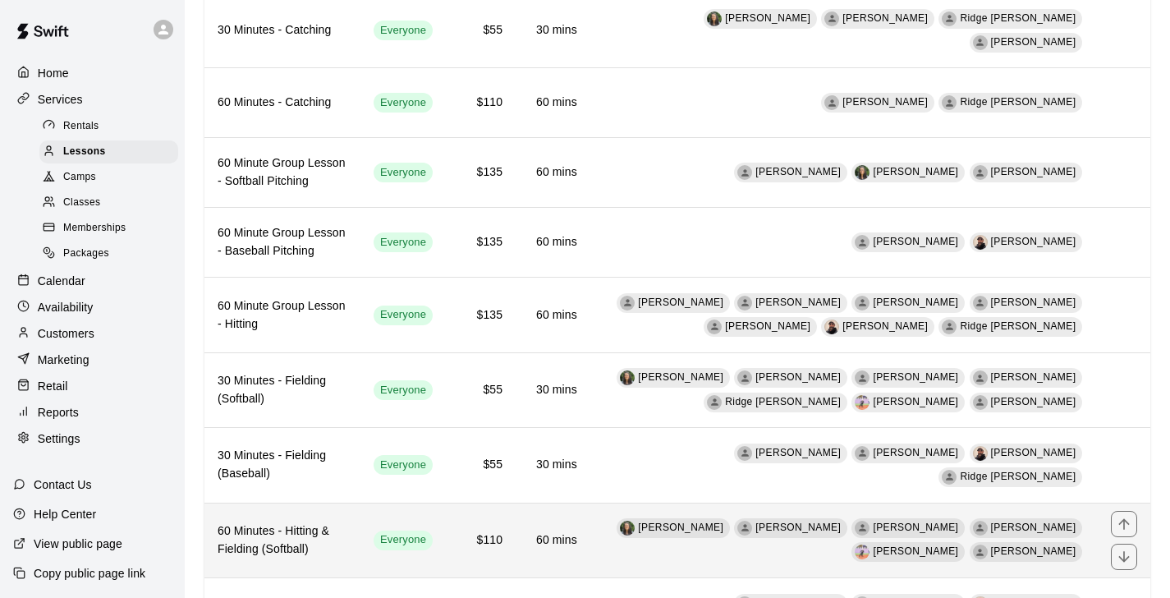
click at [618, 503] on td "[PERSON_NAME] [PERSON_NAME] [PERSON_NAME] [PERSON_NAME] [PERSON_NAME] [PERSON_N…" at bounding box center [843, 540] width 507 height 75
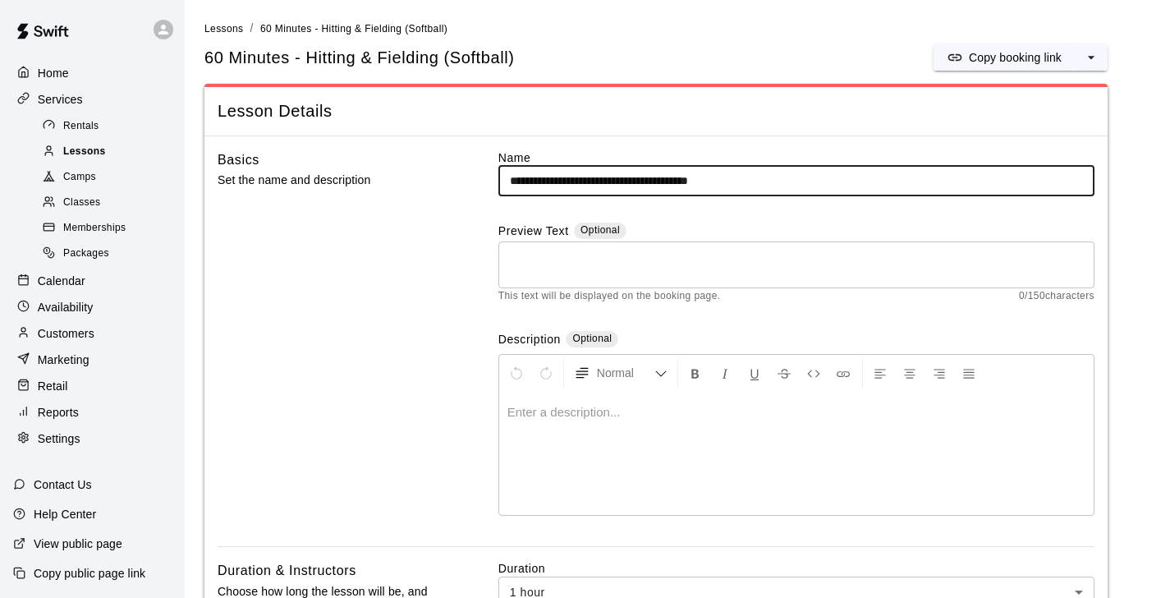
click at [108, 153] on div "Lessons" at bounding box center [108, 151] width 139 height 23
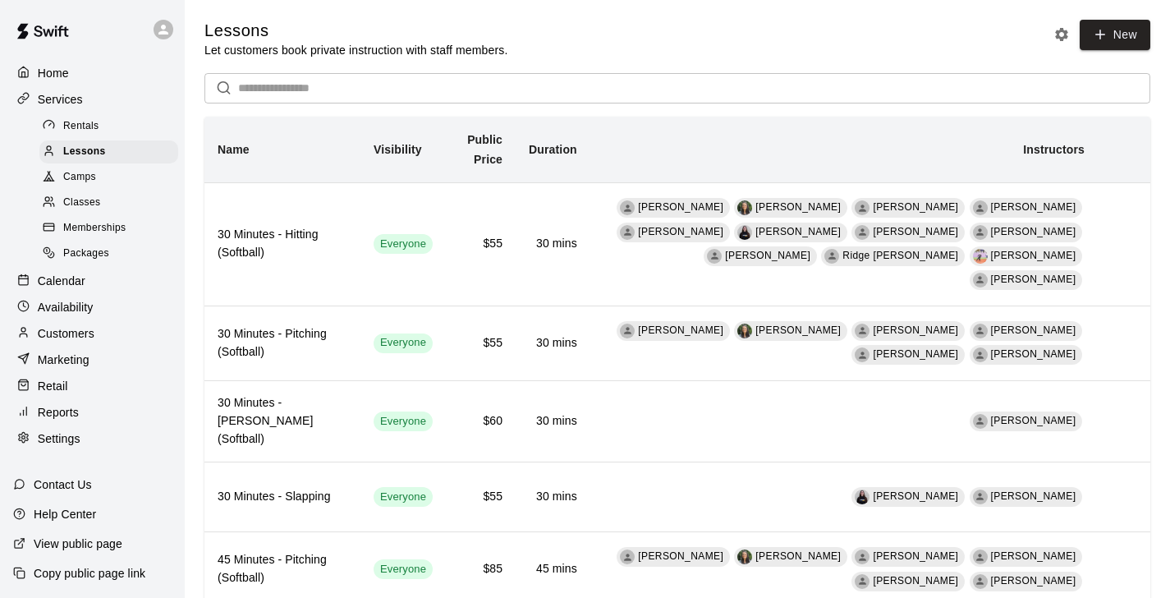
click at [89, 292] on div "Calendar" at bounding box center [92, 281] width 158 height 25
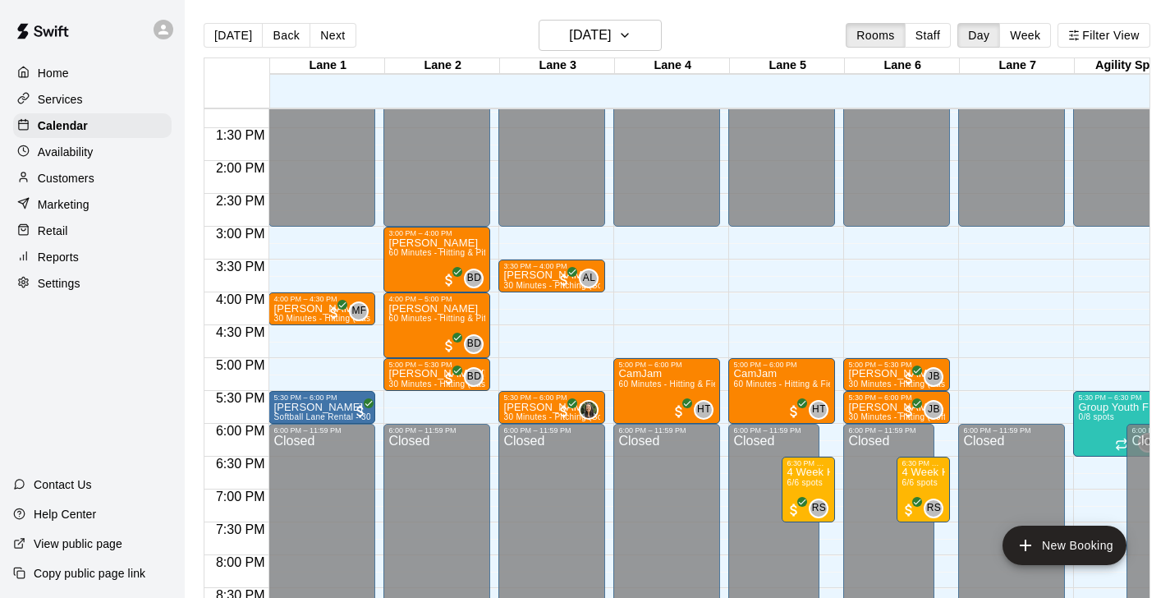
scroll to position [861, 0]
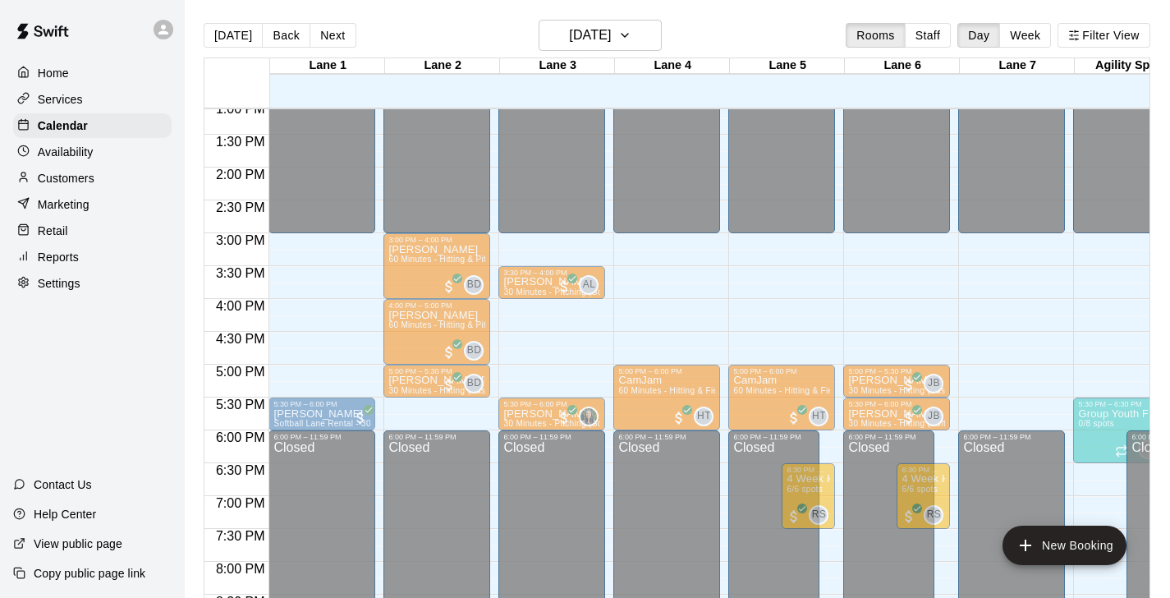
click at [300, 315] on p "[PERSON_NAME]" at bounding box center [321, 315] width 97 height 0
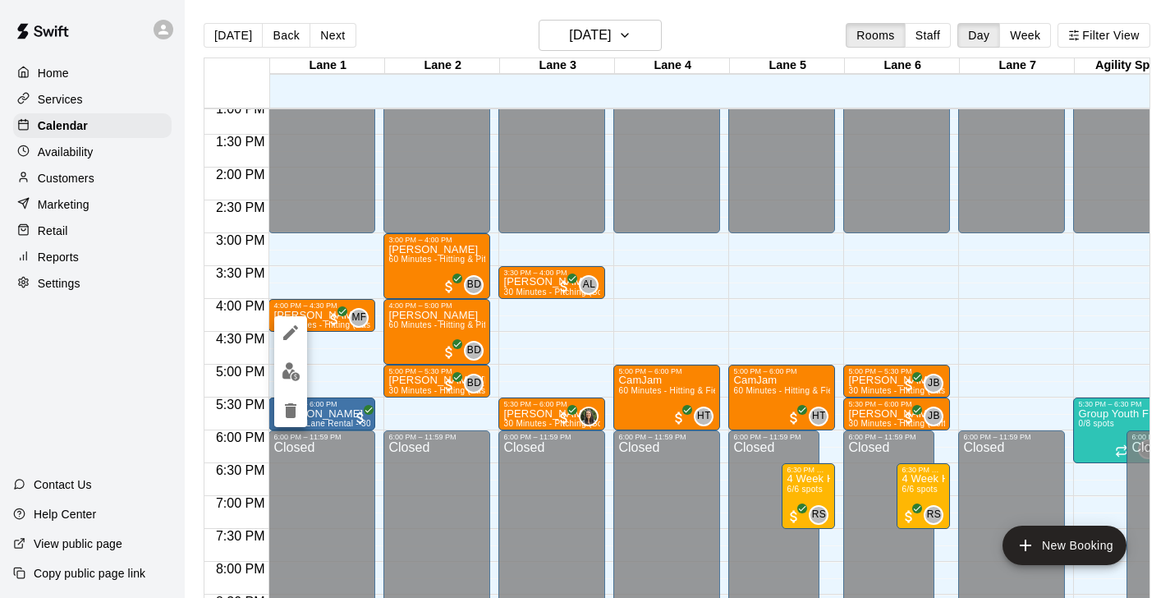
drag, startPoint x: 327, startPoint y: 315, endPoint x: 421, endPoint y: 342, distance: 98.0
click at [421, 342] on div at bounding box center [585, 299] width 1170 height 598
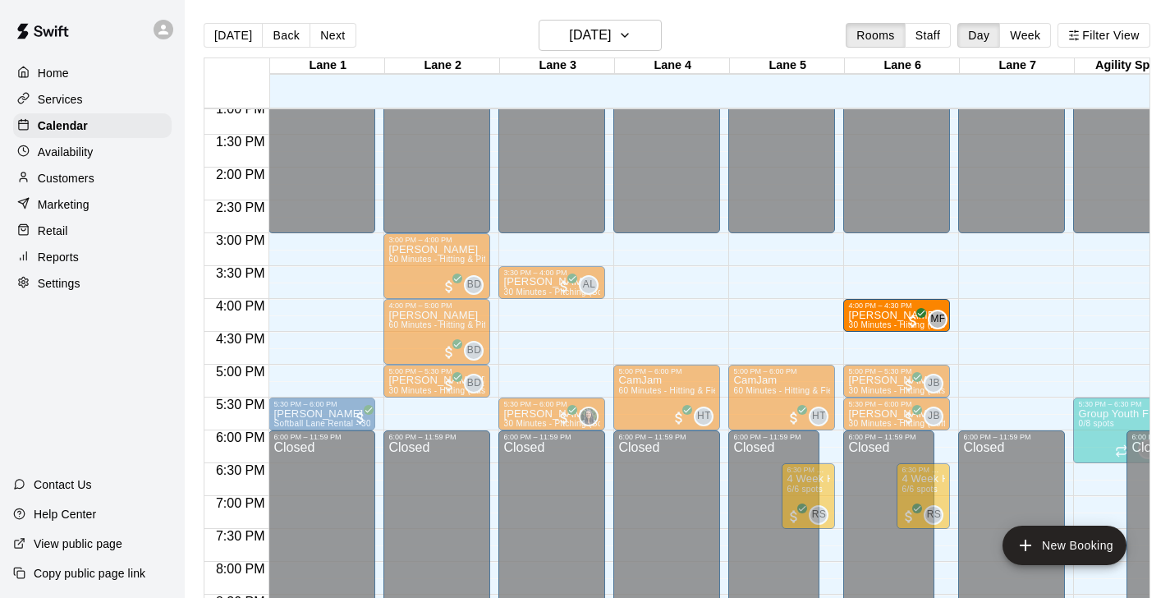
drag, startPoint x: 323, startPoint y: 316, endPoint x: 852, endPoint y: 321, distance: 528.9
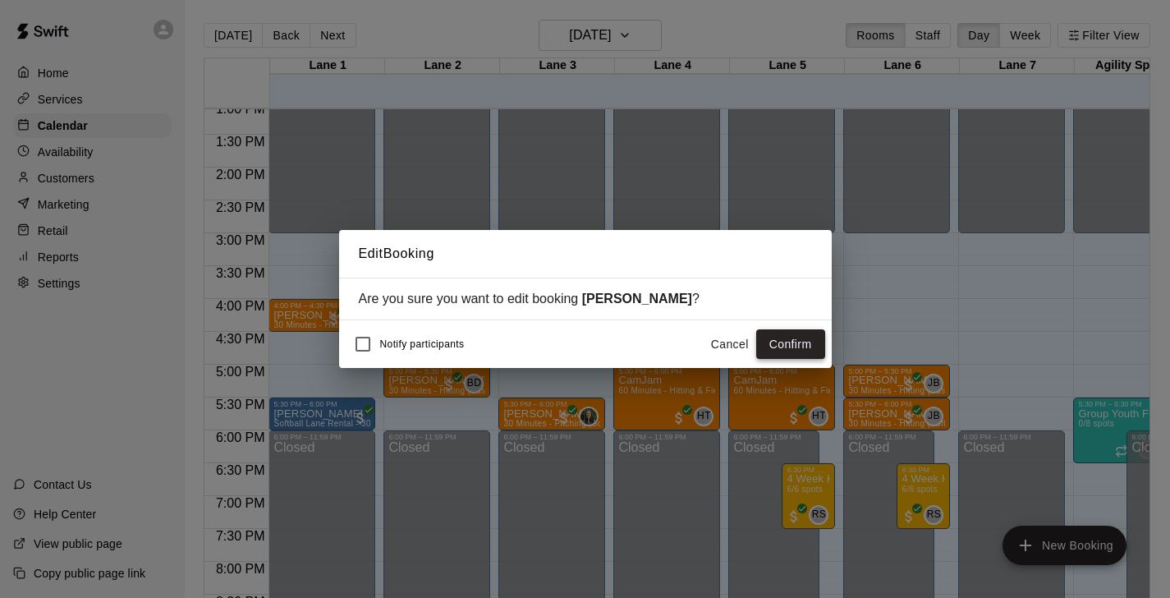
click at [800, 339] on button "Confirm" at bounding box center [790, 344] width 69 height 30
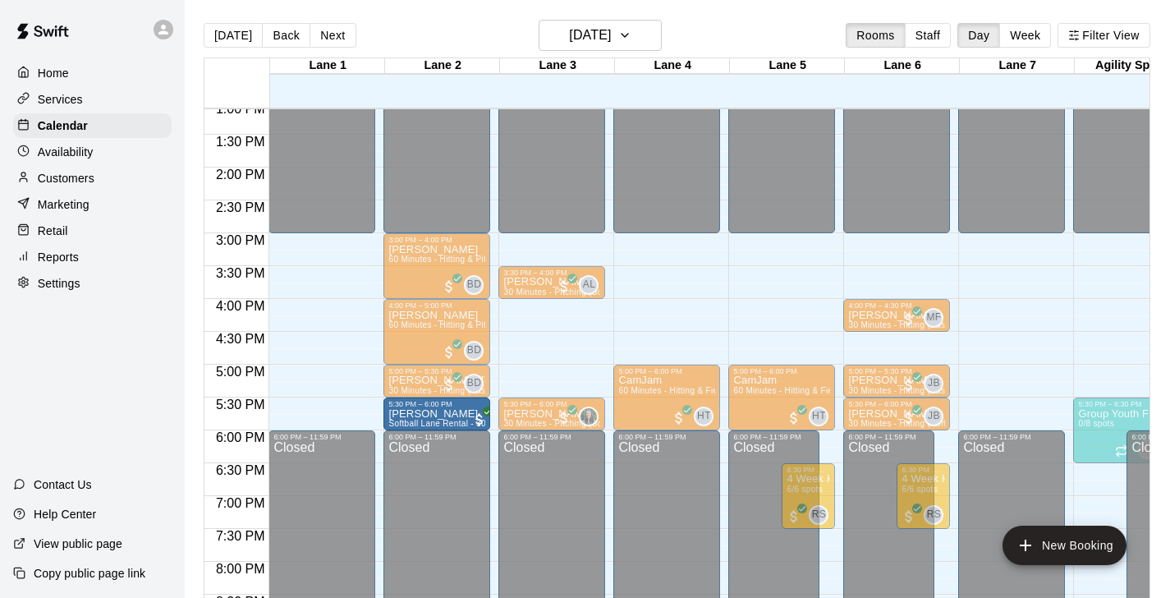
drag, startPoint x: 292, startPoint y: 419, endPoint x: 399, endPoint y: 419, distance: 106.8
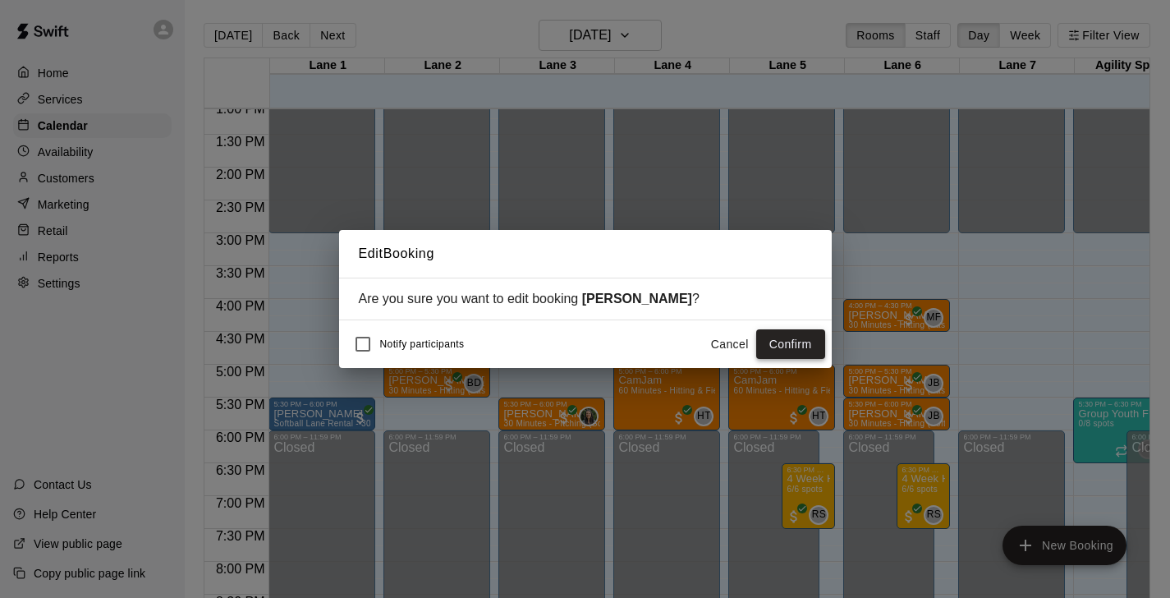
click at [797, 342] on button "Confirm" at bounding box center [790, 344] width 69 height 30
